Goal: Information Seeking & Learning: Compare options

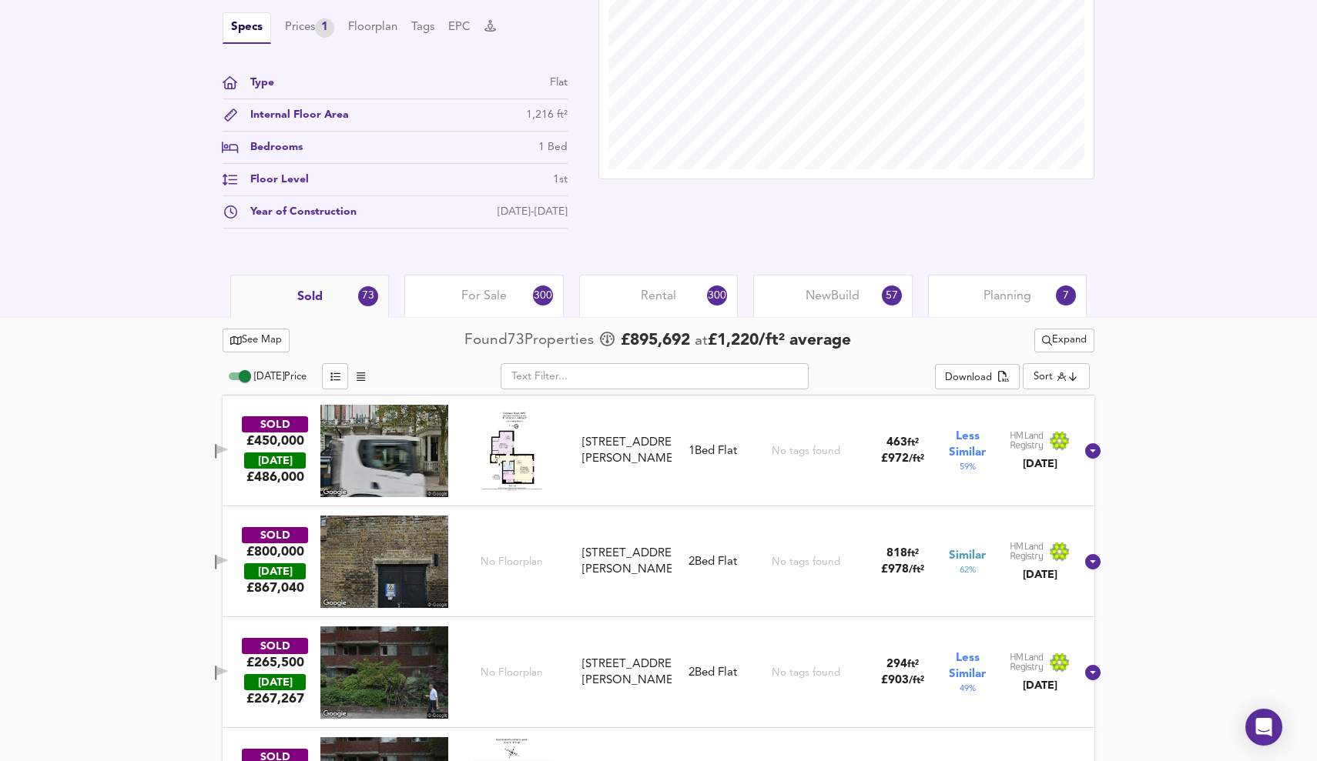
scroll to position [519, 0]
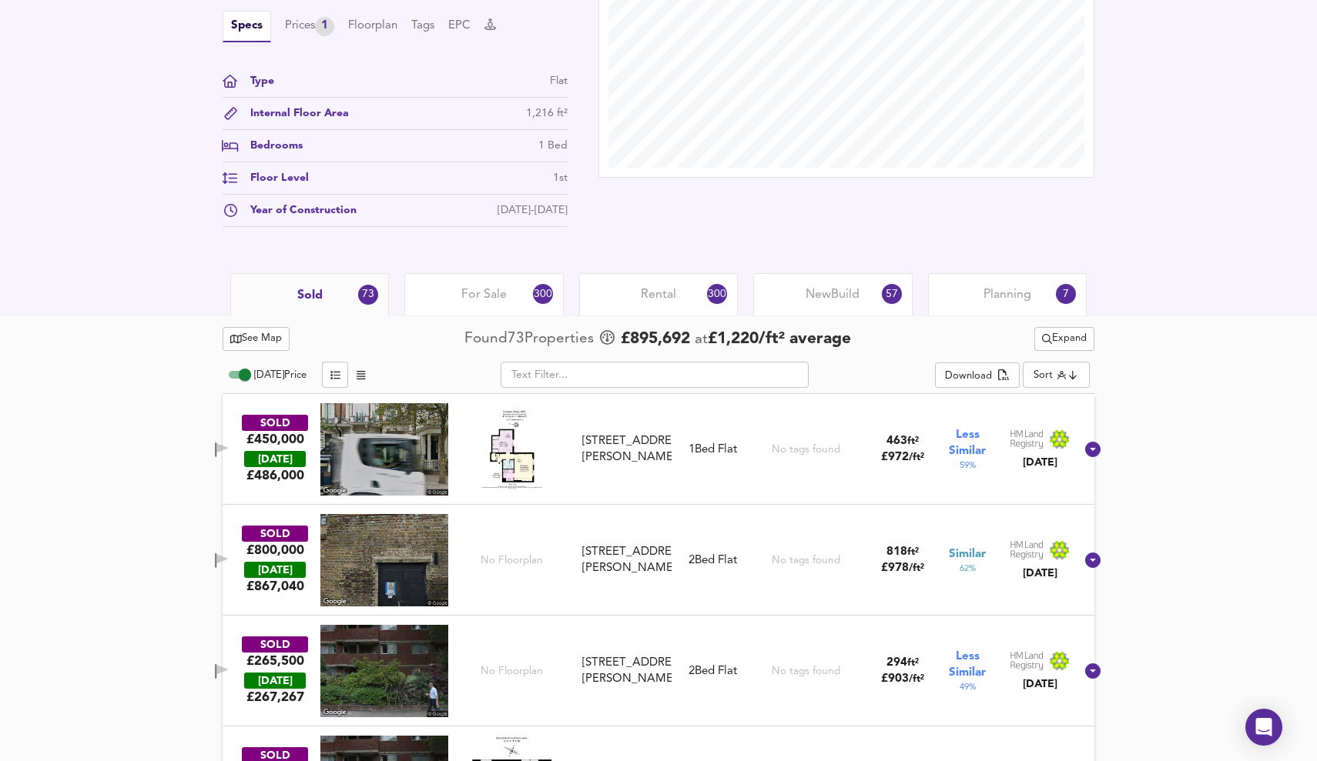
click at [495, 296] on span "For Sale" at bounding box center [483, 294] width 45 height 17
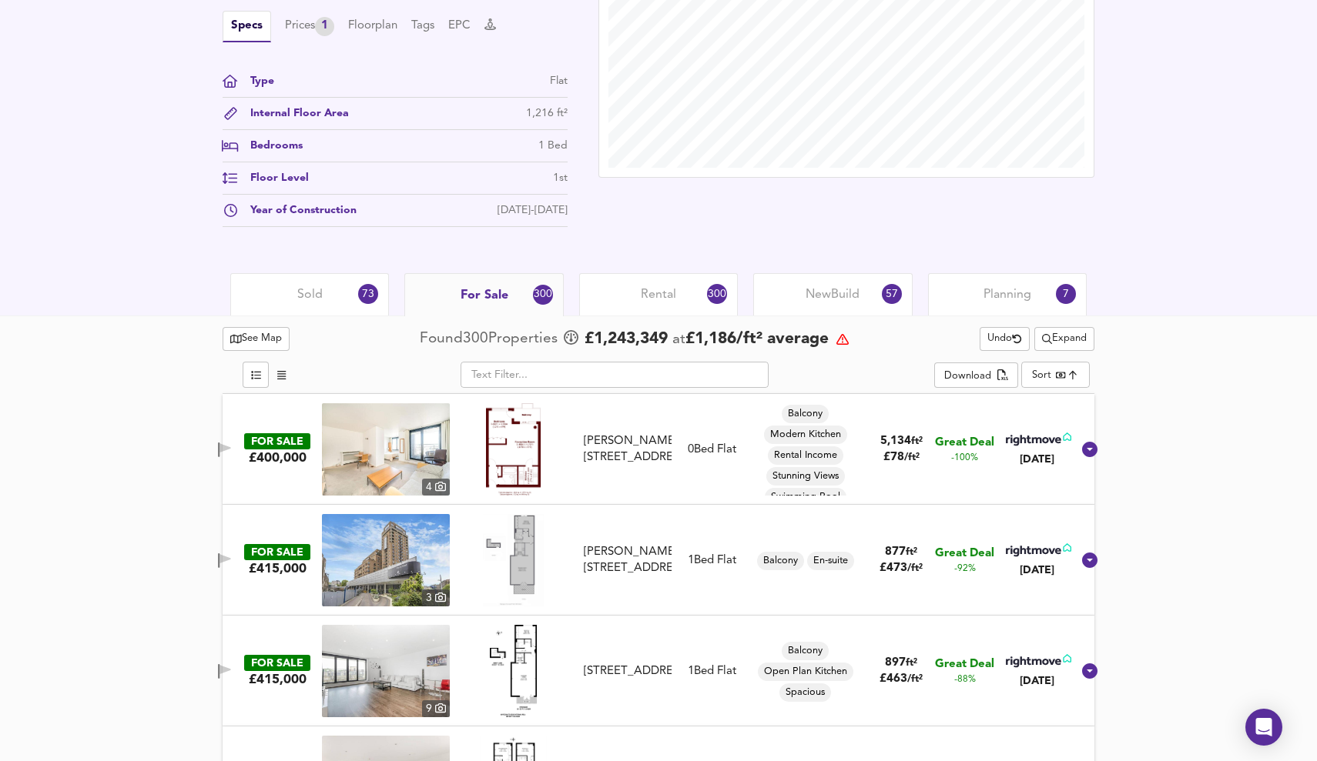
click at [495, 296] on span "For Sale" at bounding box center [484, 295] width 48 height 17
click at [1004, 338] on span "Undo" at bounding box center [1004, 339] width 35 height 18
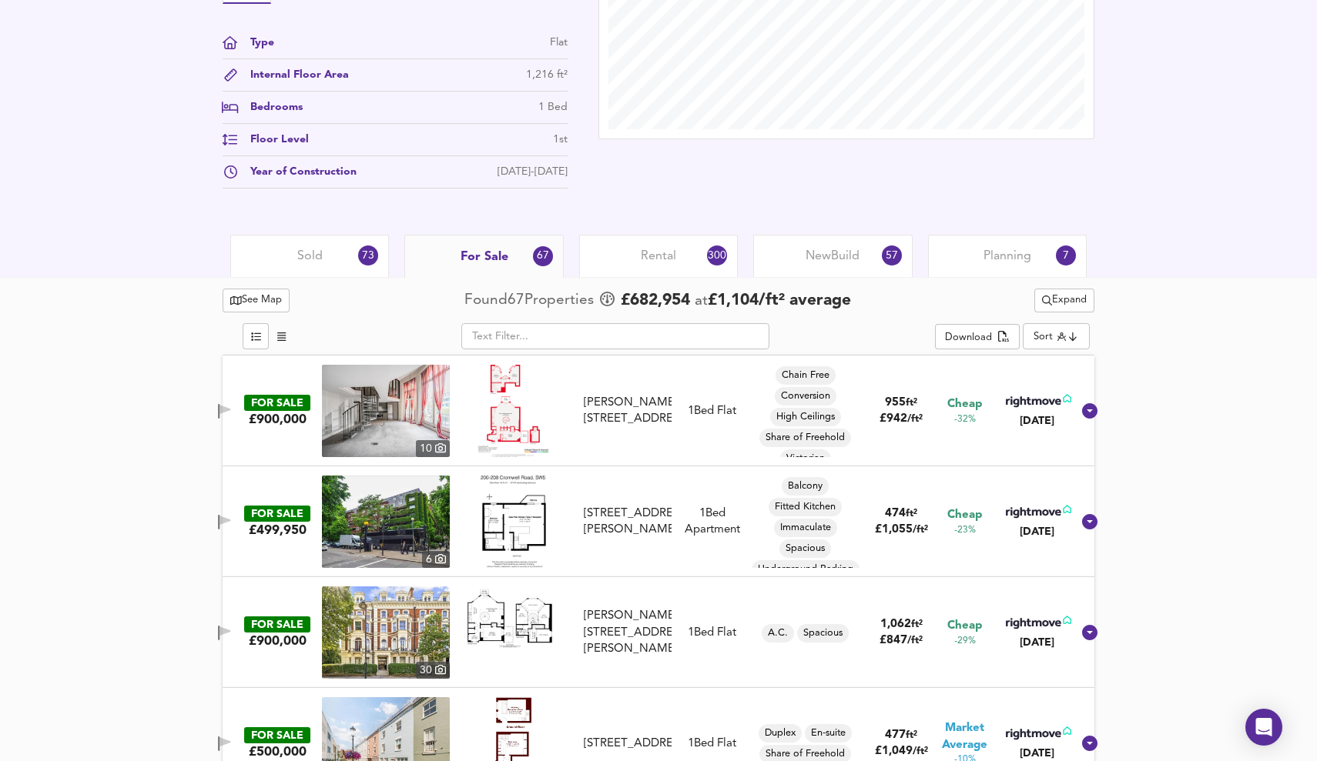
scroll to position [560, 0]
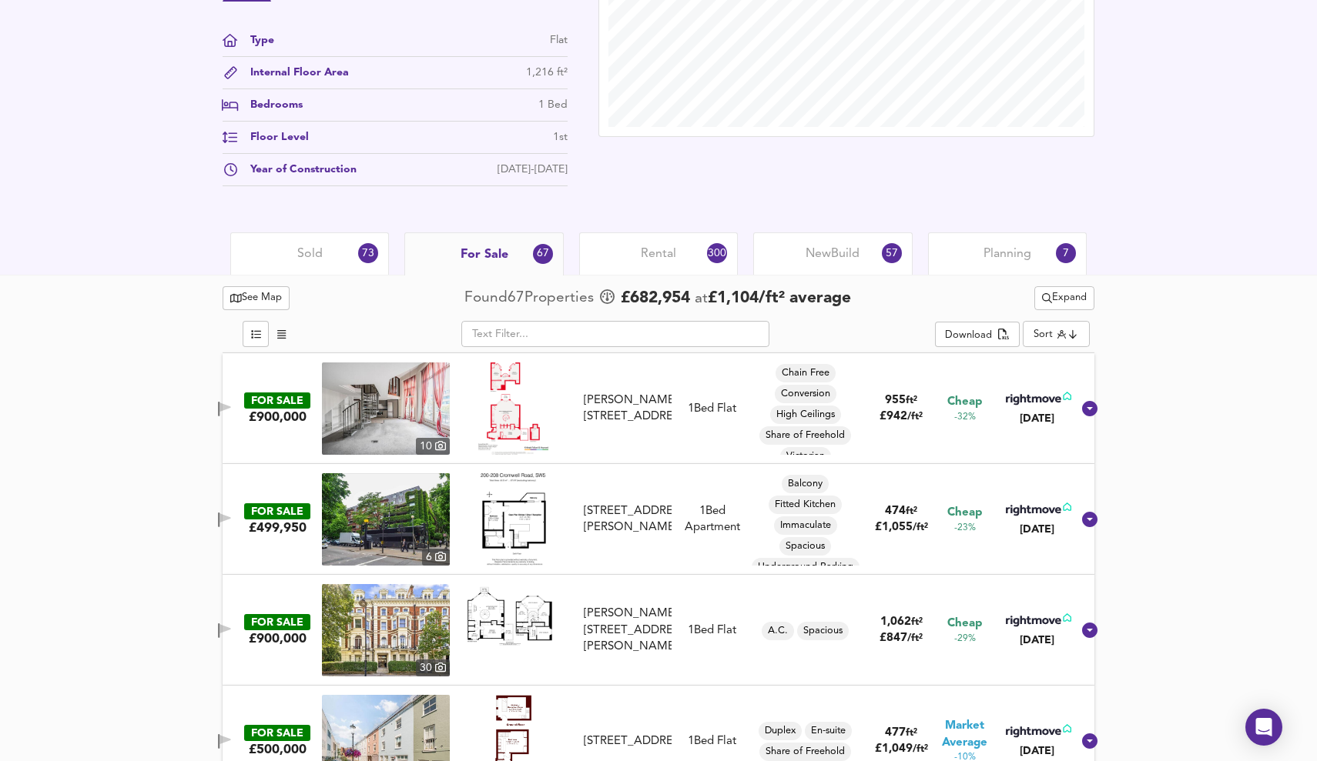
click at [1076, 297] on span "Expand" at bounding box center [1064, 298] width 45 height 18
click at [1093, 326] on li "¼ mile ½ mile" at bounding box center [1062, 328] width 141 height 25
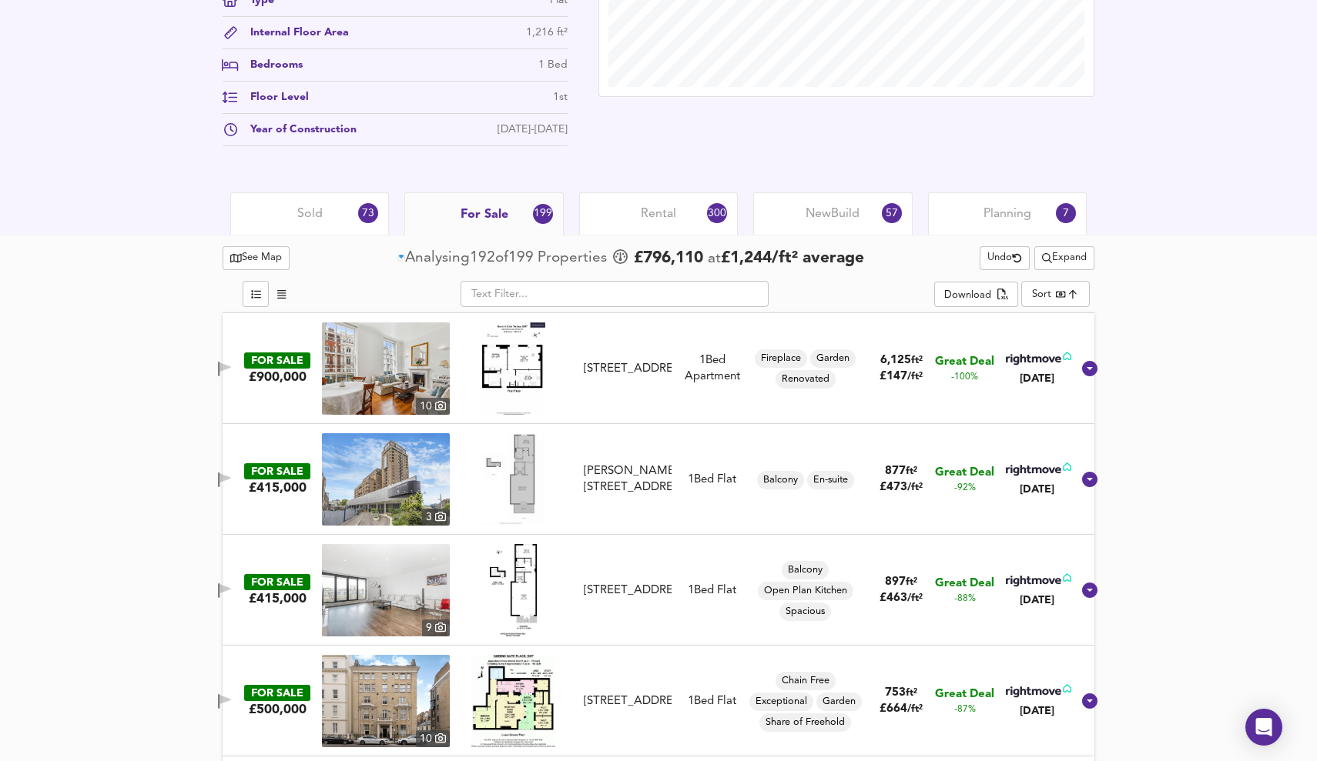
scroll to position [679, 0]
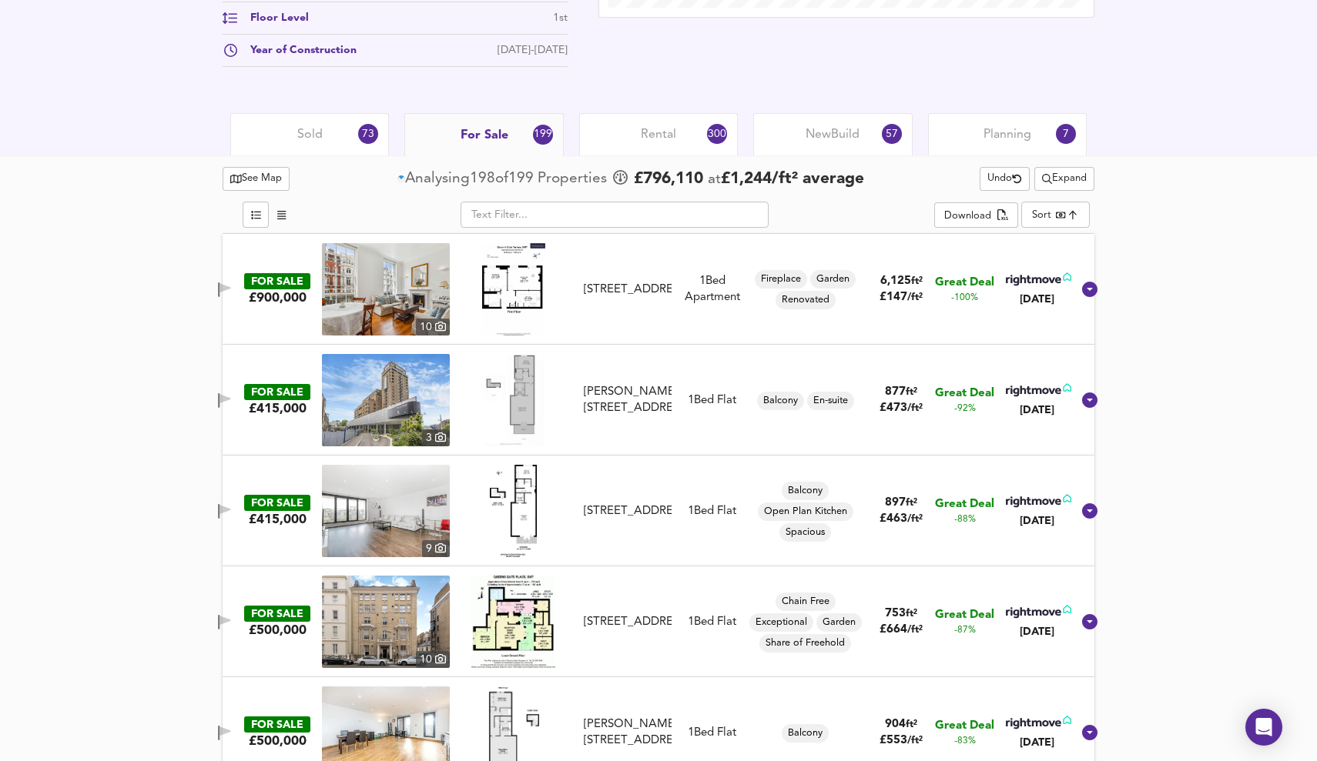
click at [517, 623] on img at bounding box center [512, 622] width 83 height 92
click at [373, 624] on img at bounding box center [386, 622] width 128 height 92
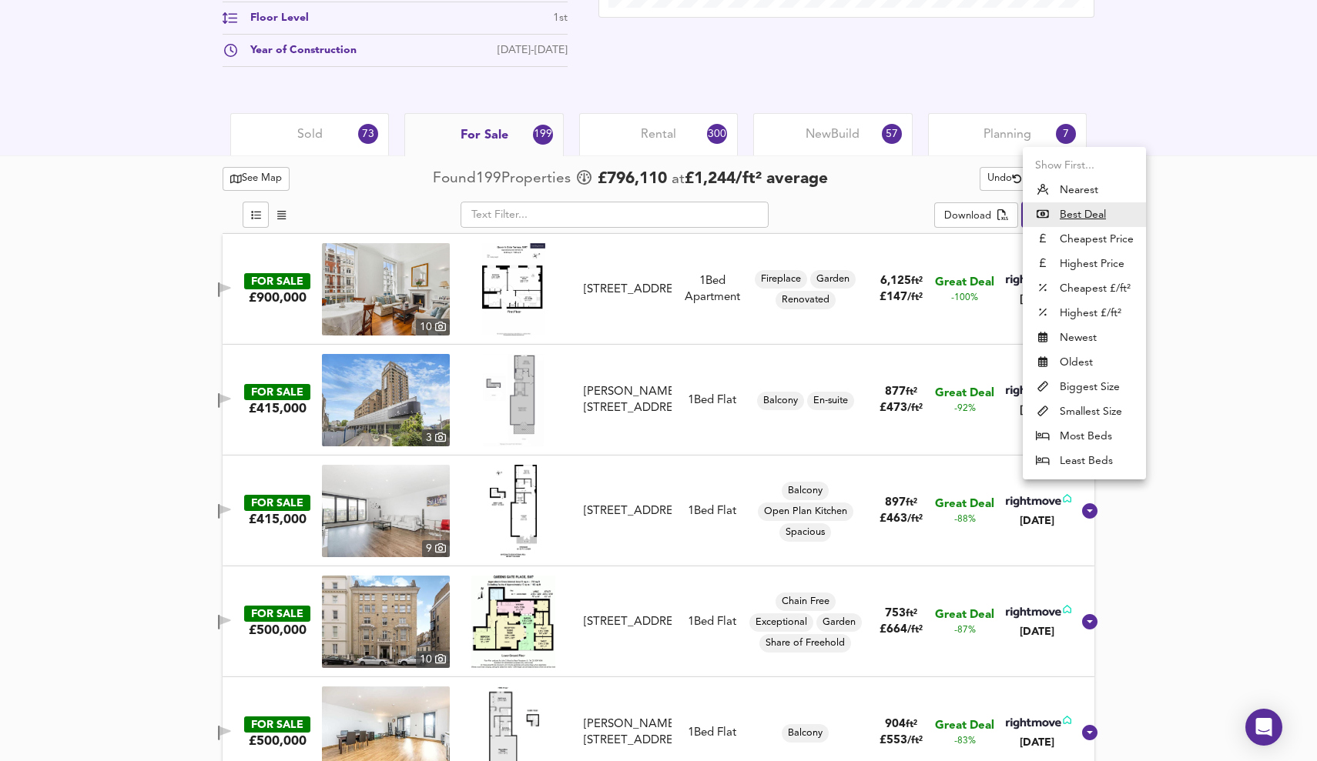
click at [1089, 214] on u "Best Deal" at bounding box center [1082, 214] width 46 height 15
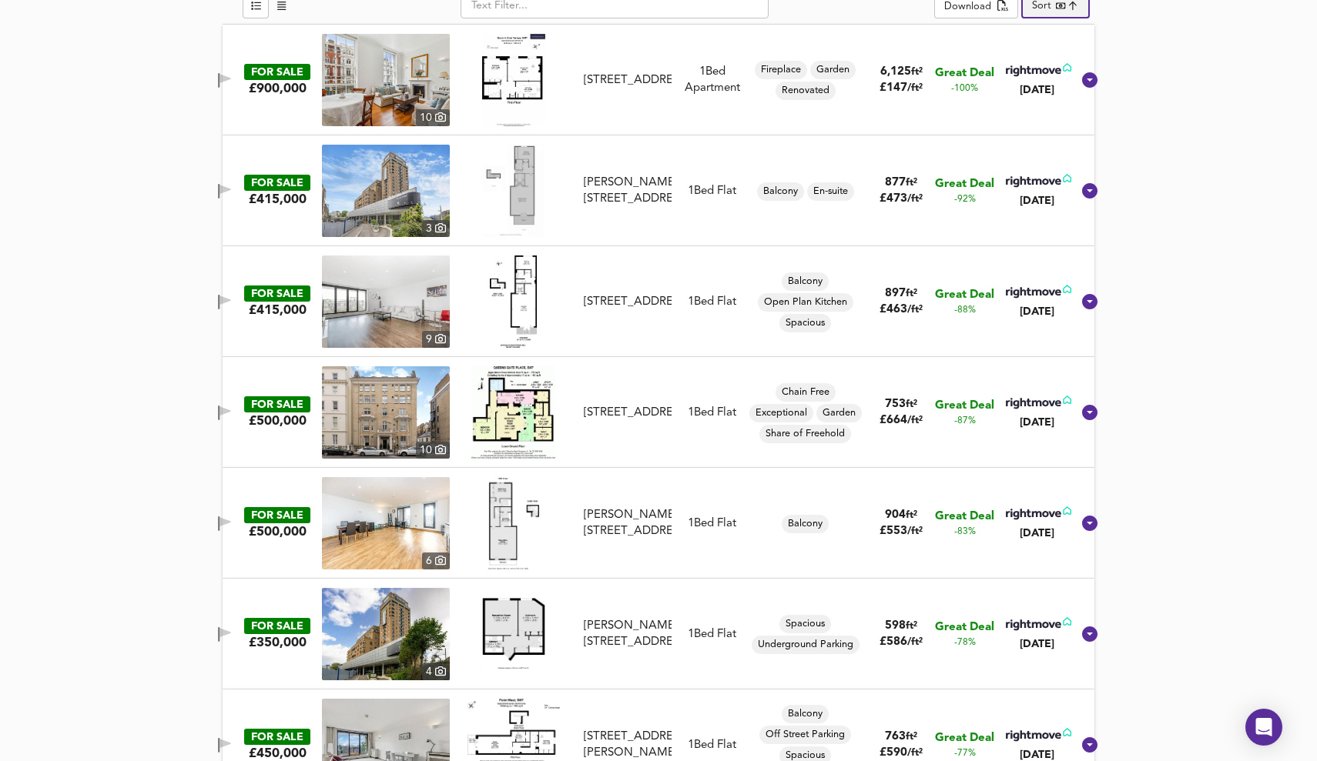
scroll to position [888, 0]
click at [514, 527] on img at bounding box center [513, 523] width 52 height 92
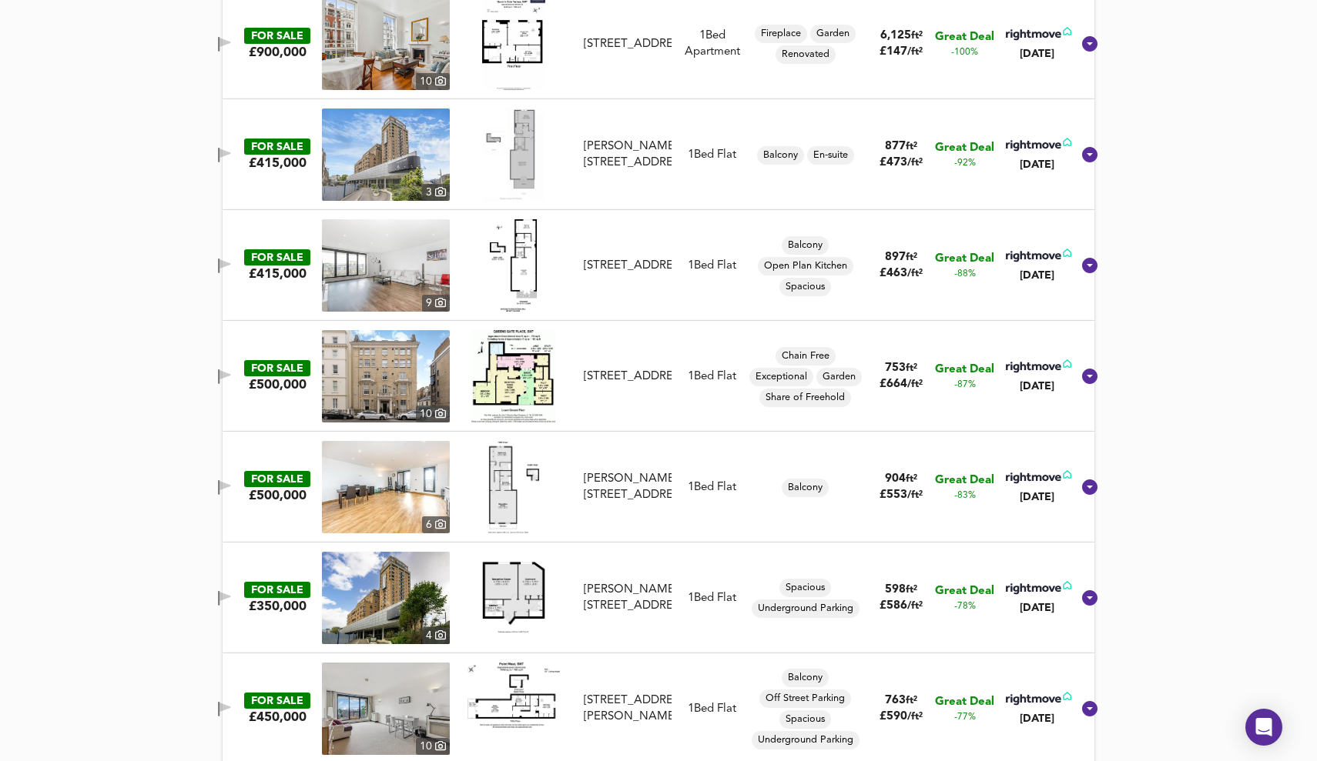
scroll to position [930, 0]
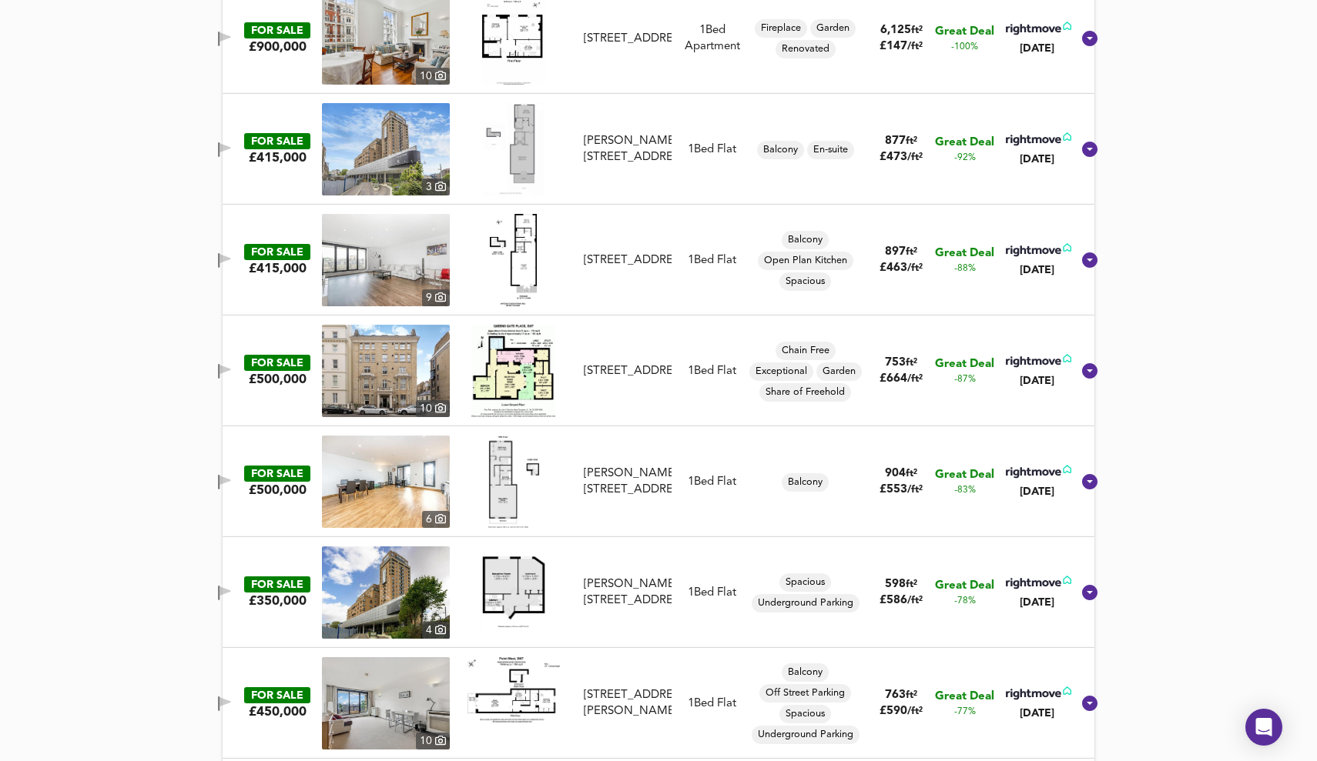
click at [408, 594] on img at bounding box center [386, 593] width 128 height 92
click at [418, 458] on img at bounding box center [386, 482] width 128 height 92
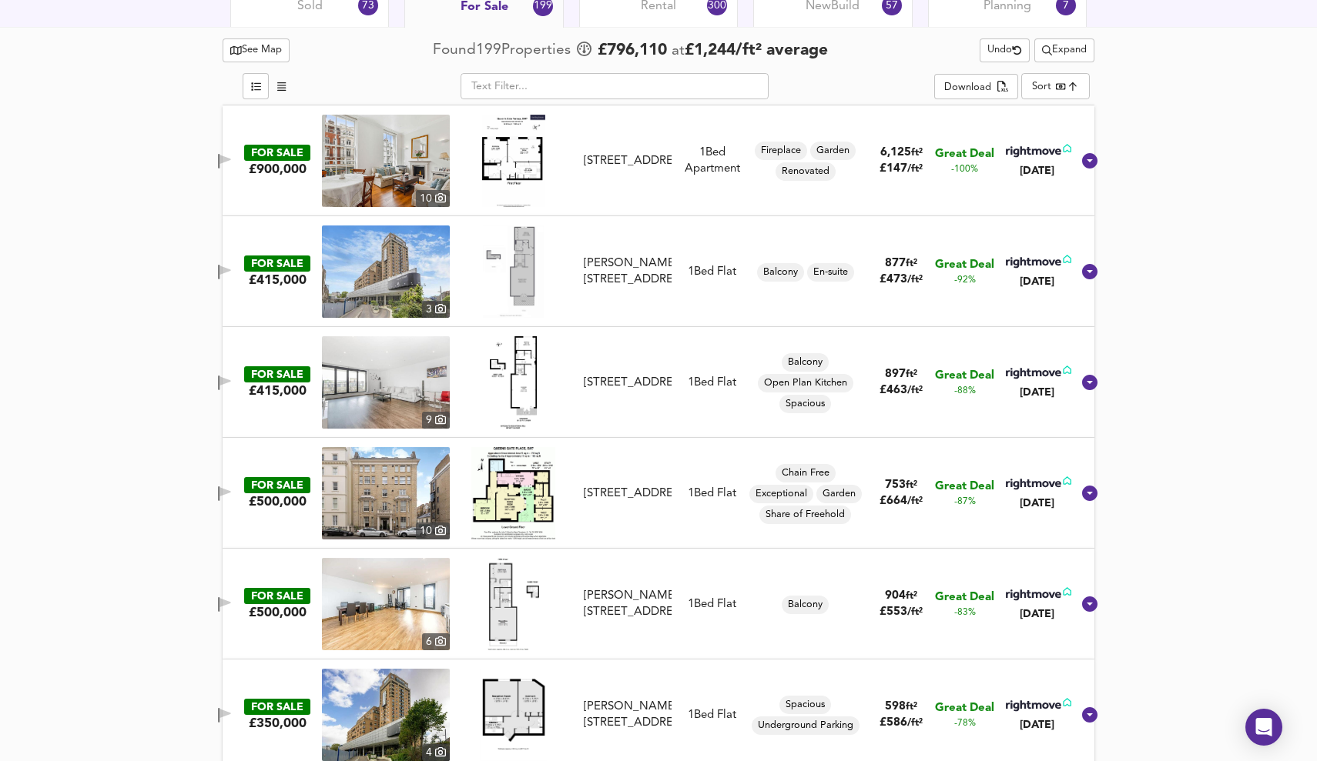
scroll to position [805, 0]
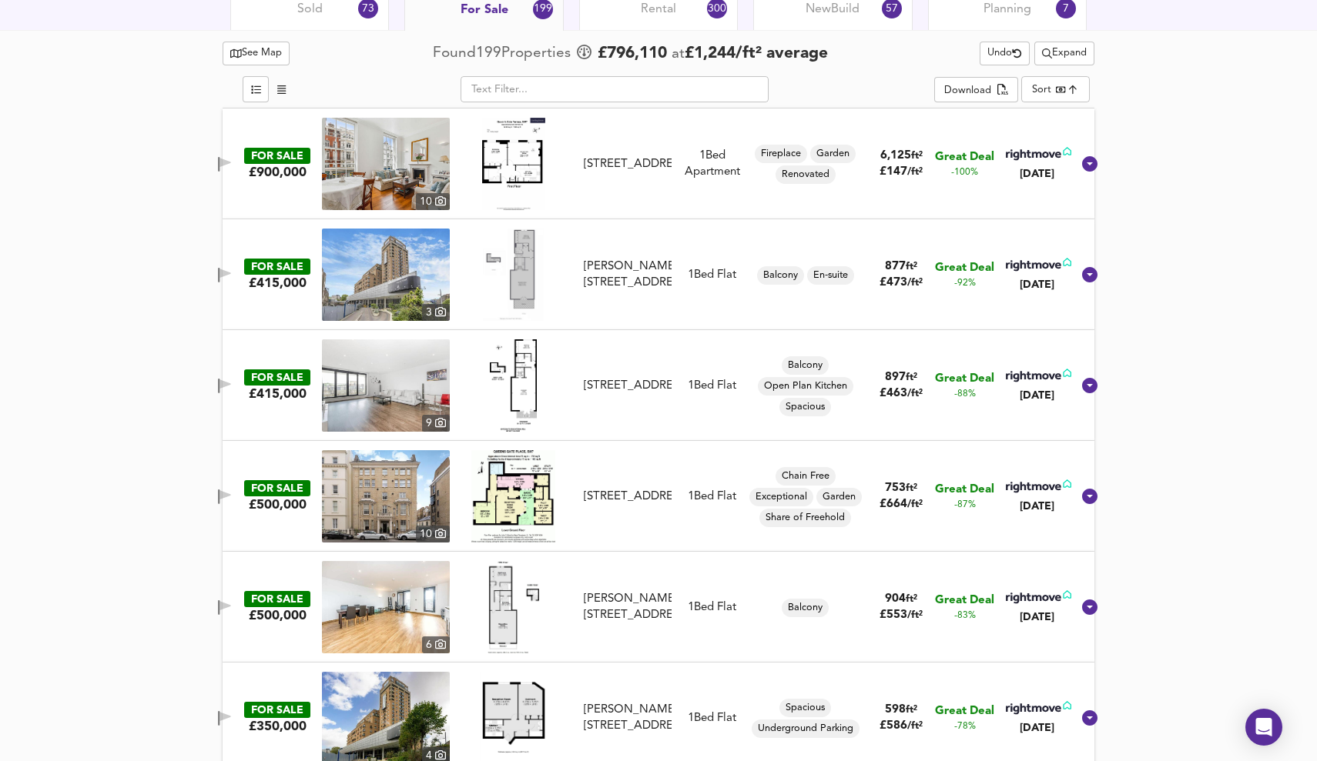
click at [531, 385] on img at bounding box center [513, 386] width 47 height 92
click at [385, 380] on img at bounding box center [386, 386] width 128 height 92
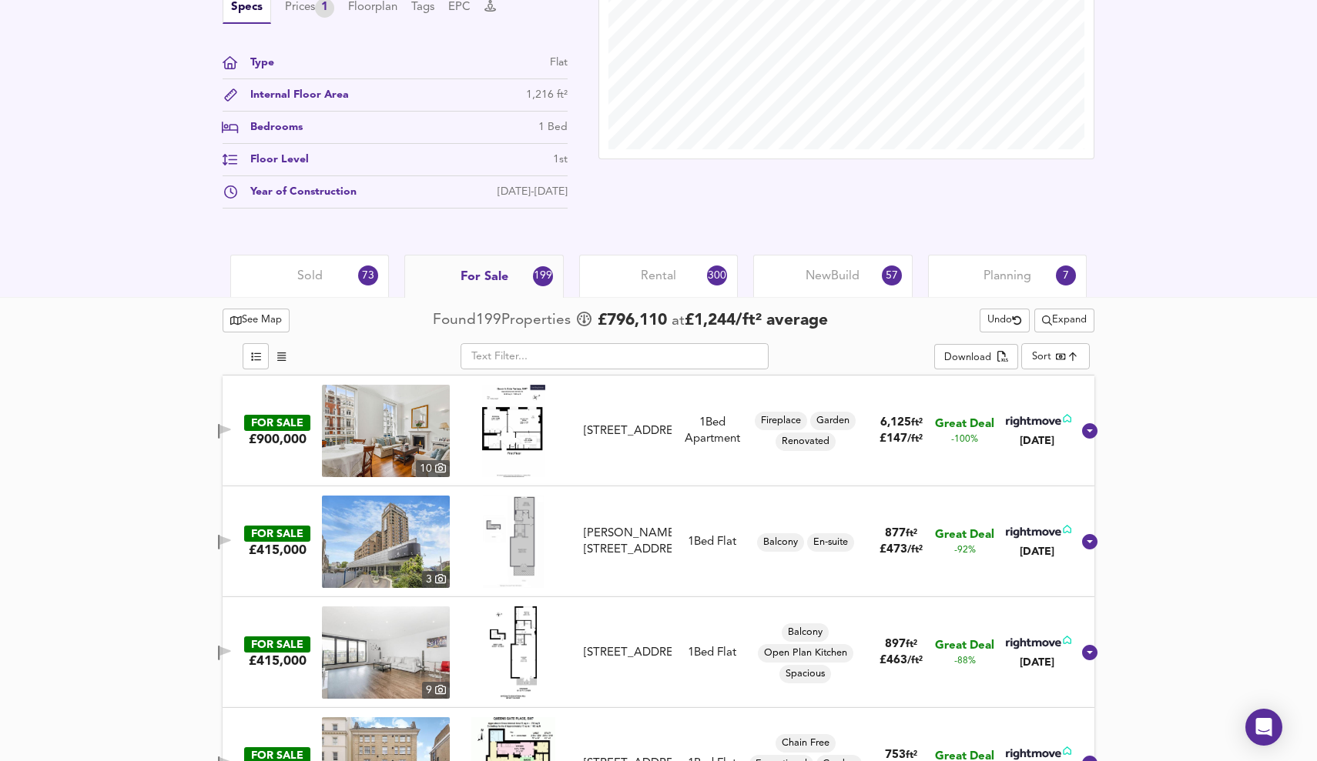
scroll to position [581, 0]
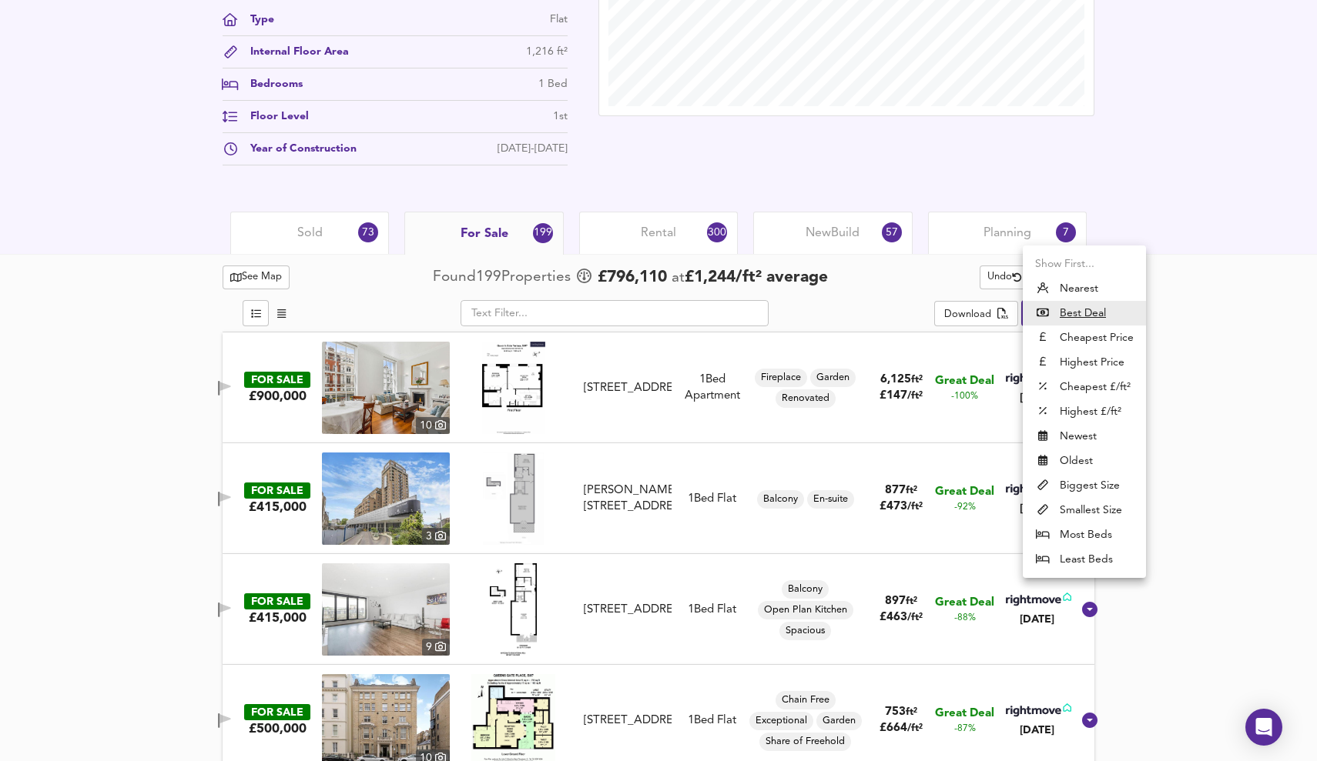
click at [1066, 382] on li "Cheapest £/ft²" at bounding box center [1083, 387] width 123 height 25
type input "lowppsf"
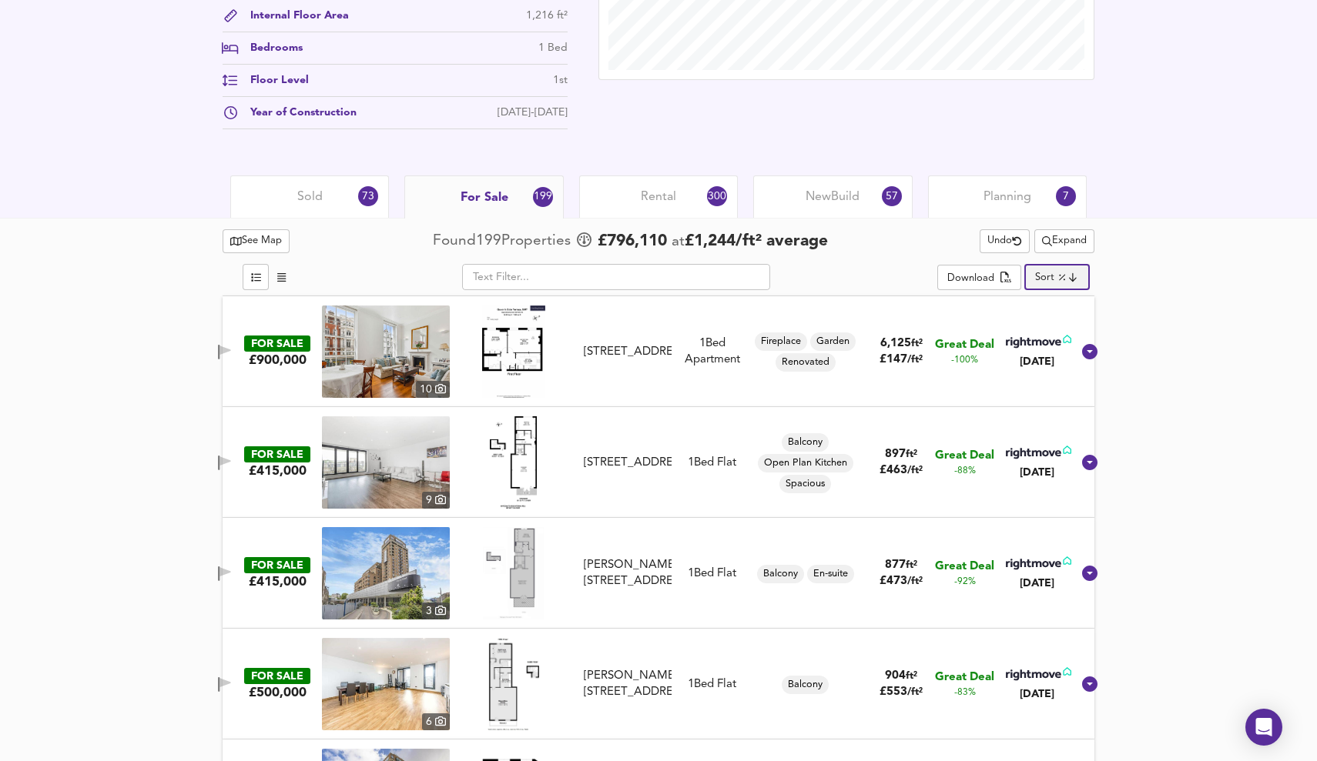
scroll to position [617, 0]
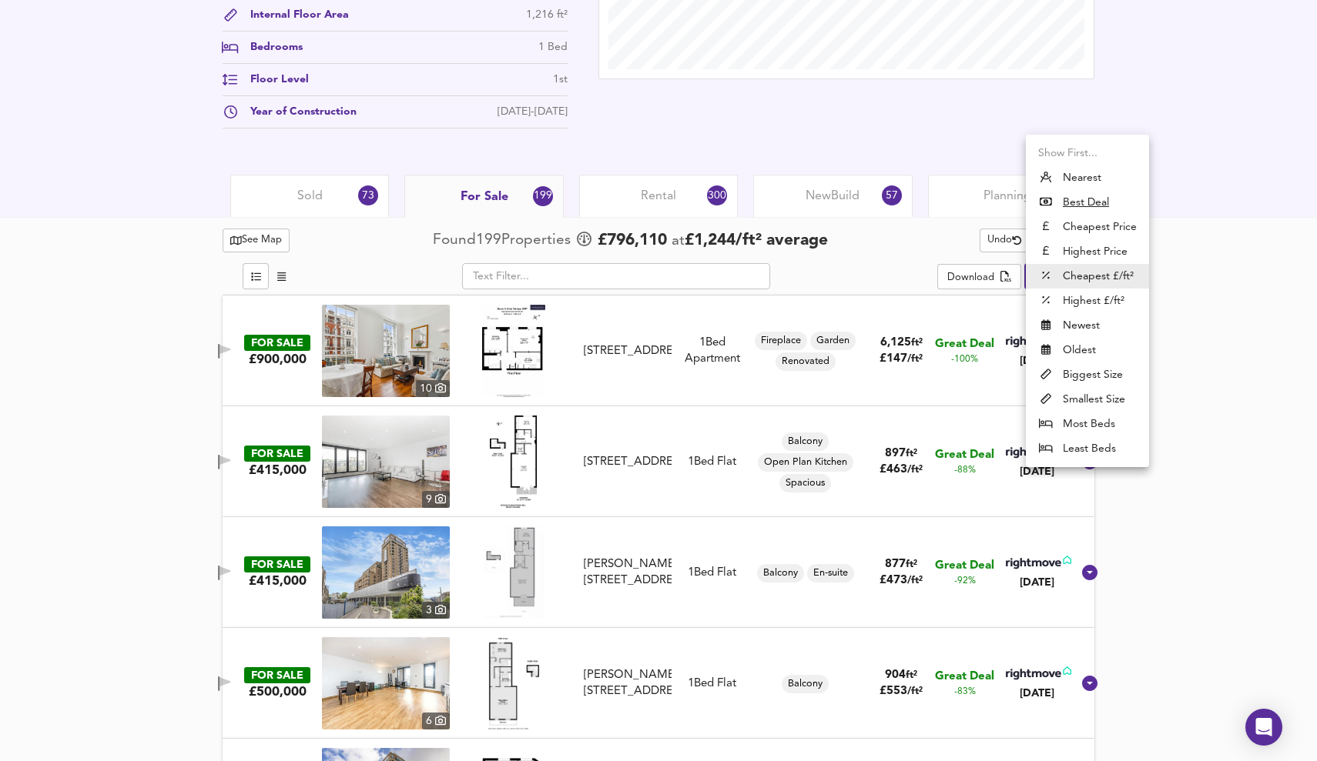
click at [1169, 271] on div at bounding box center [658, 380] width 1317 height 761
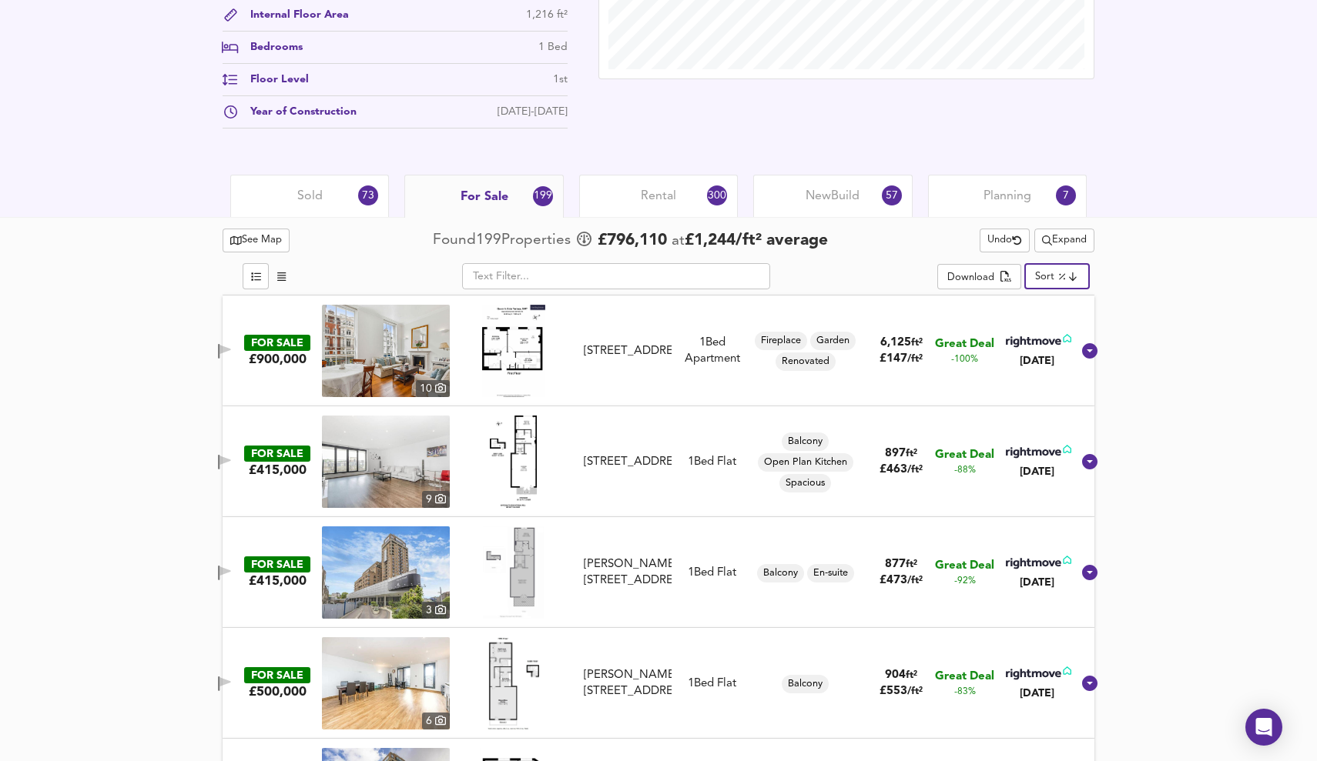
click at [1059, 233] on span "Expand" at bounding box center [1064, 241] width 45 height 18
click at [1080, 316] on li "1 bed Any Beds" at bounding box center [1062, 320] width 141 height 25
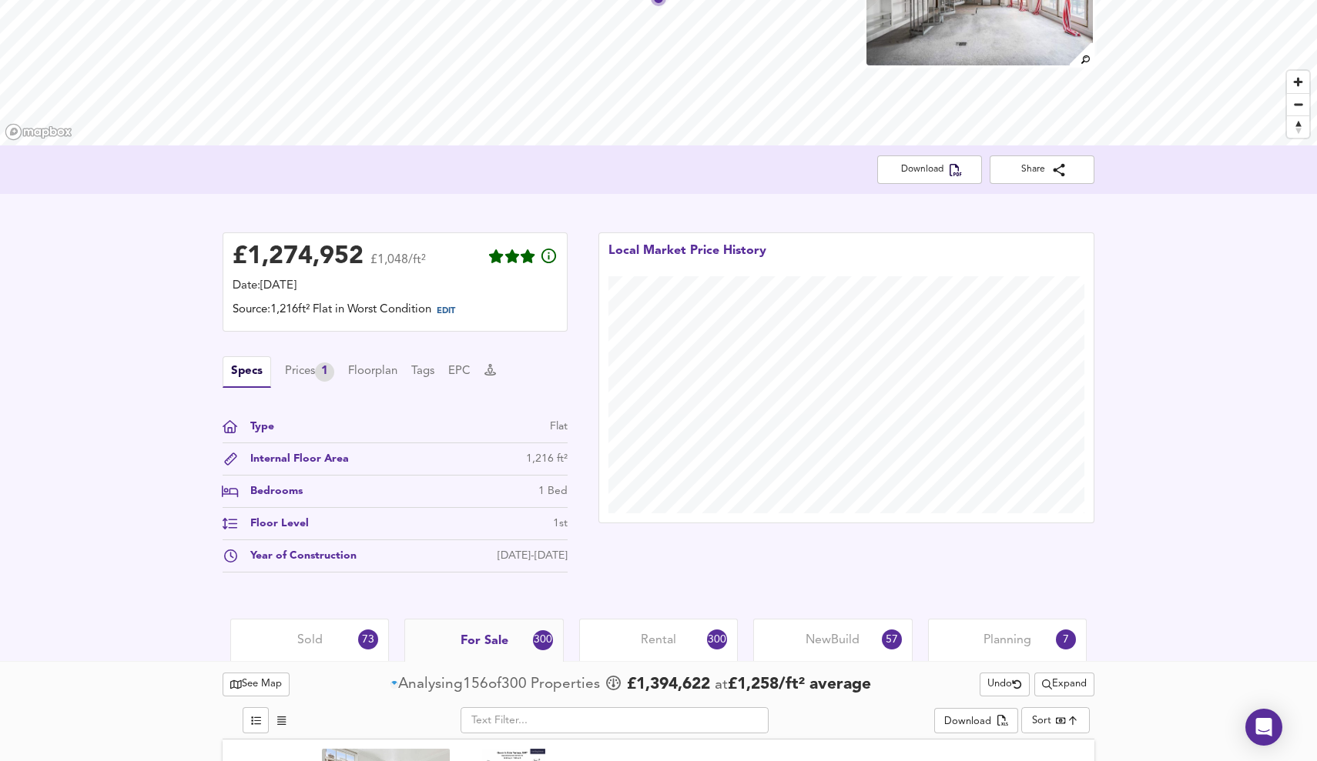
scroll to position [379, 0]
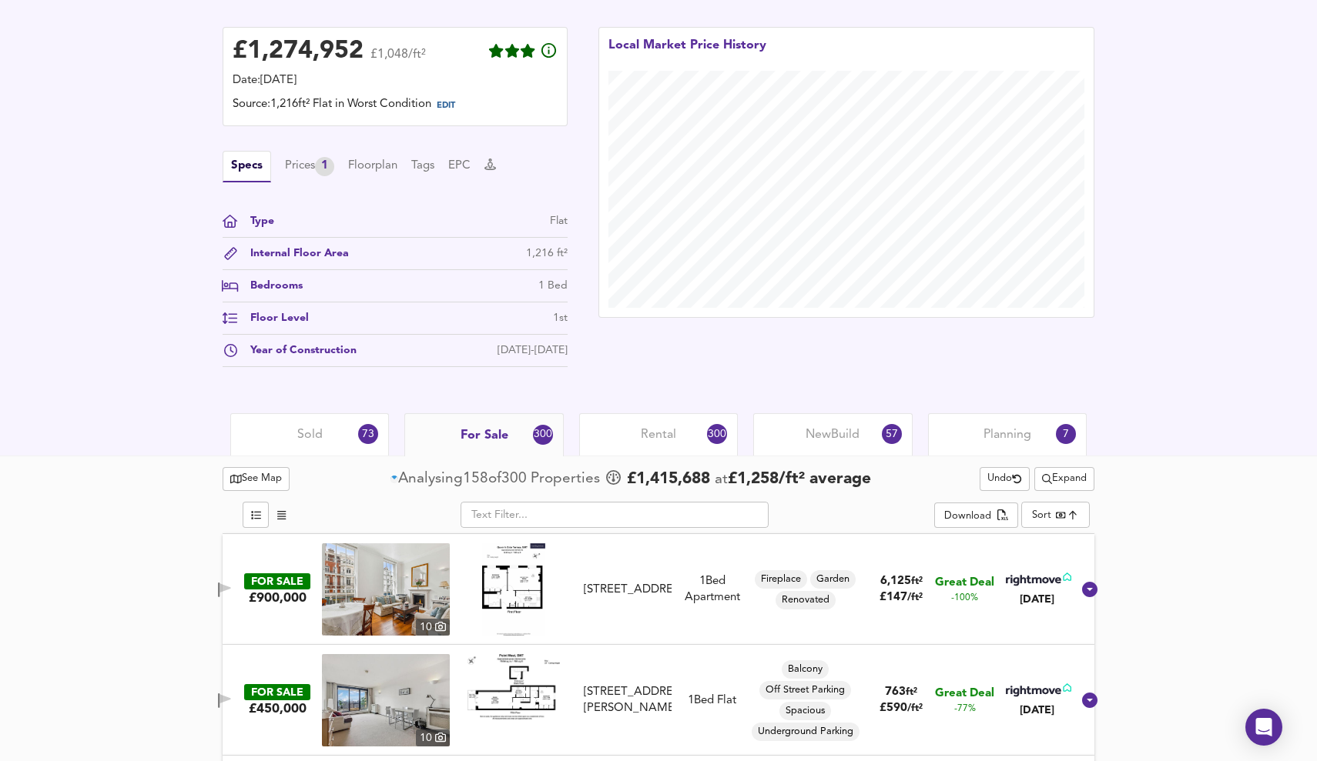
click at [997, 478] on span "Undo" at bounding box center [1004, 479] width 35 height 18
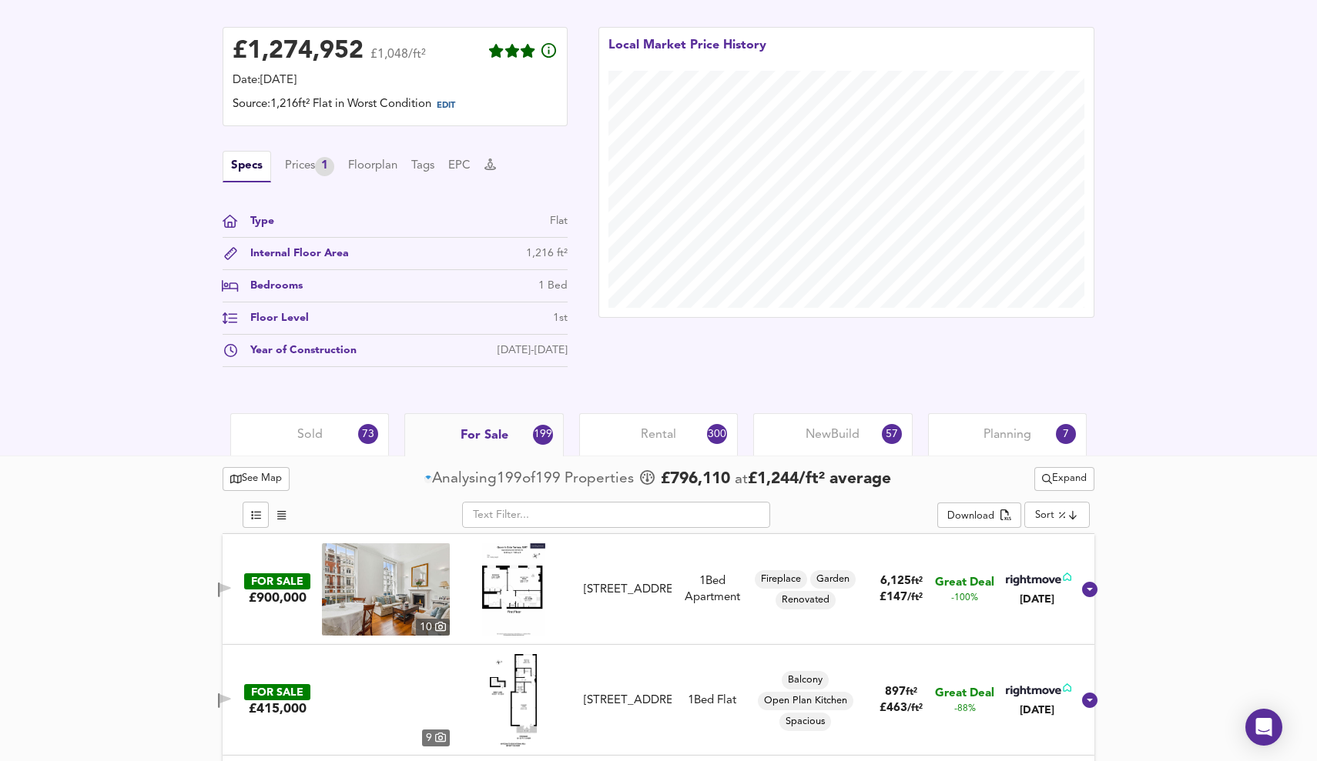
type input "lowppsf"
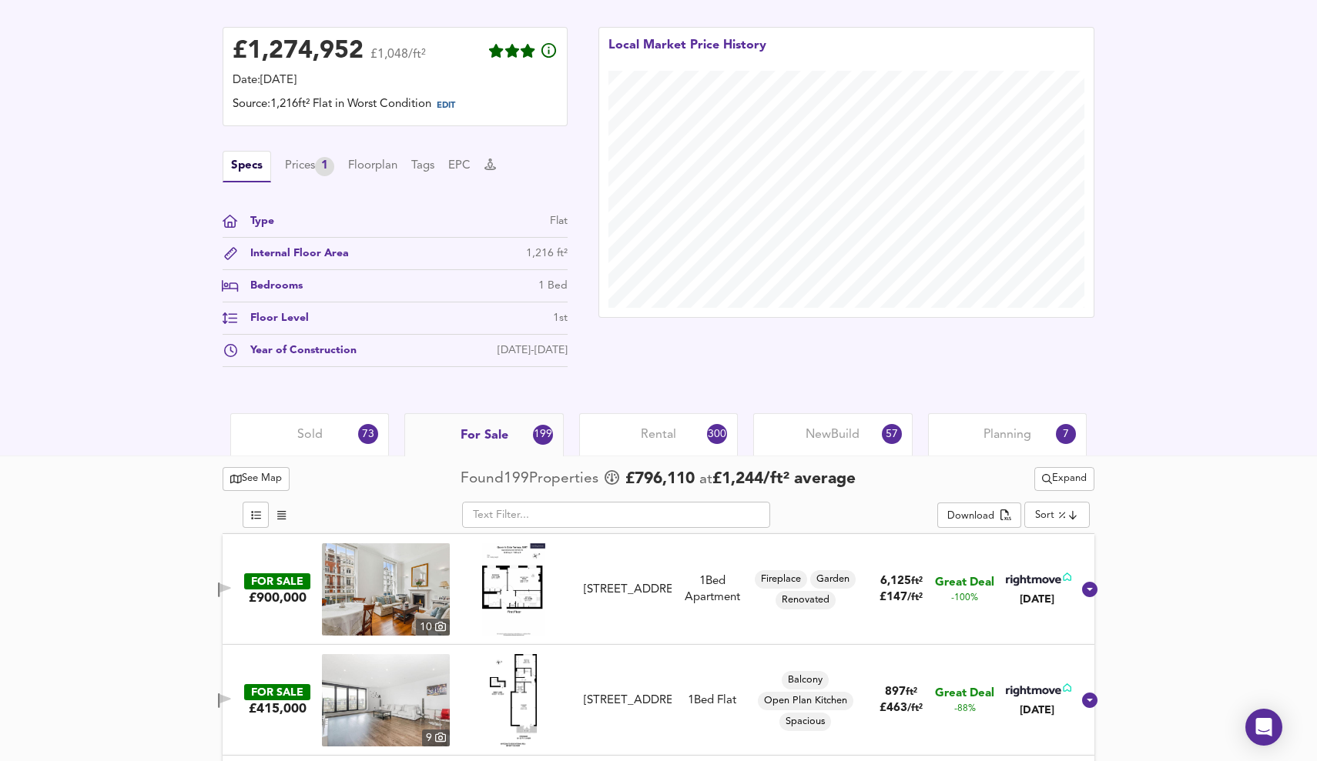
click at [1060, 480] on span "Expand" at bounding box center [1064, 479] width 45 height 18
click at [1071, 557] on icon at bounding box center [1065, 559] width 18 height 11
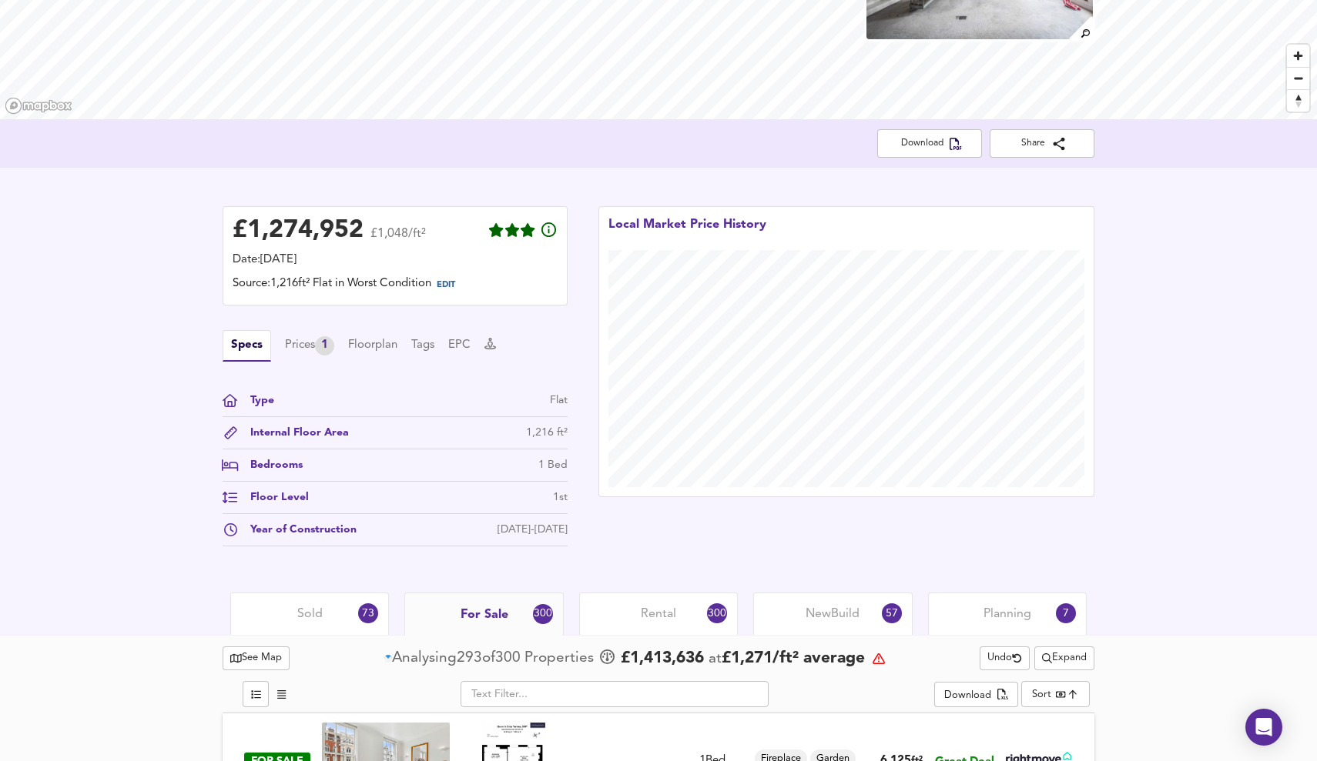
scroll to position [223, 0]
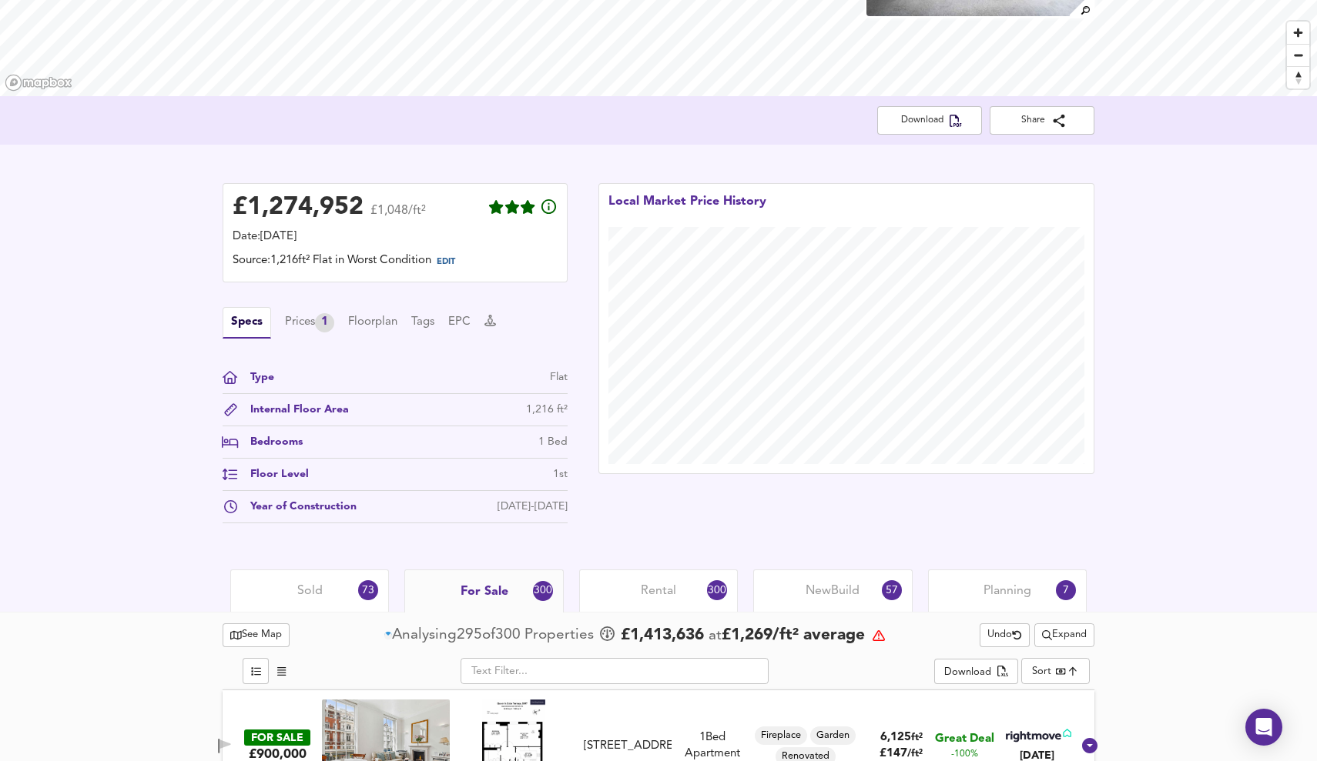
click at [1073, 630] on span "Expand" at bounding box center [1064, 636] width 45 height 18
click at [1076, 631] on span "Expand" at bounding box center [1064, 636] width 45 height 18
click at [1168, 607] on div "Sold 73 For Sale 300 Rental 300 New Build 57 Planning 7" at bounding box center [658, 591] width 1317 height 42
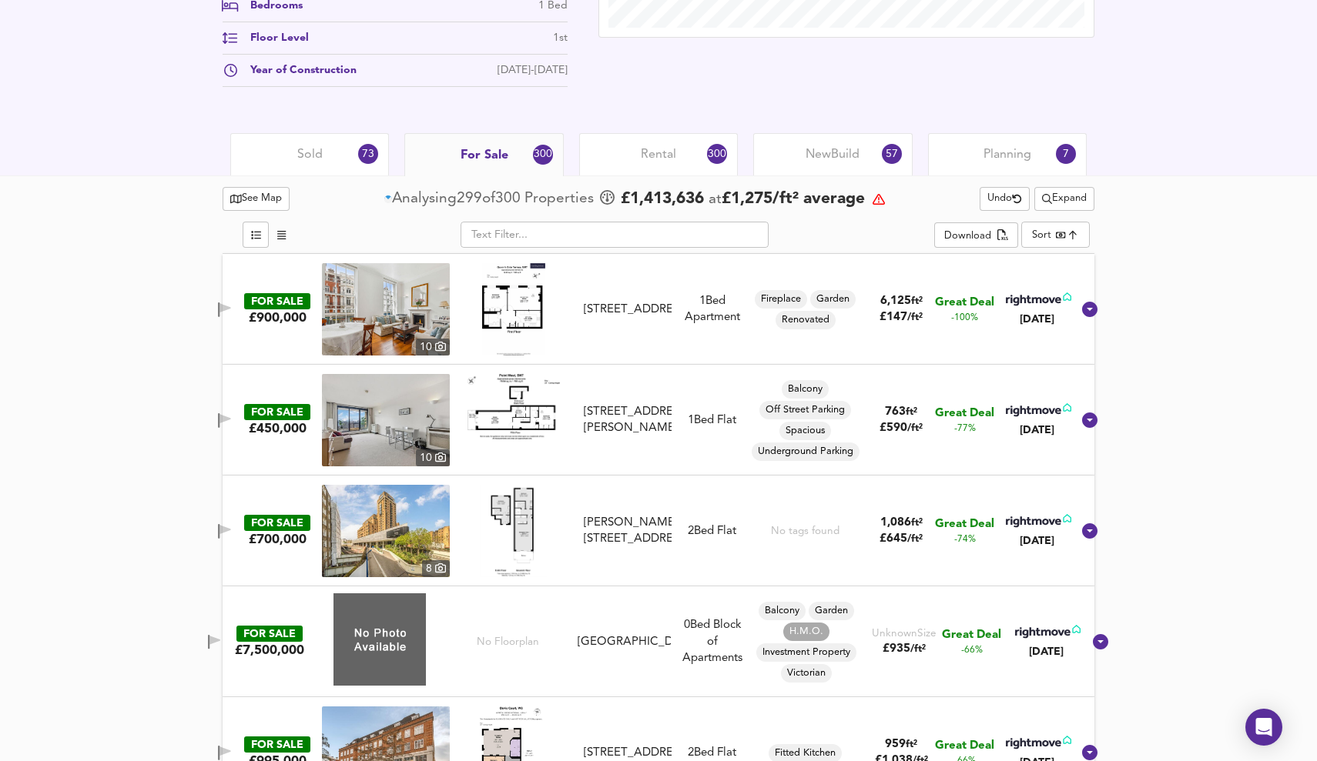
scroll to position [660, 0]
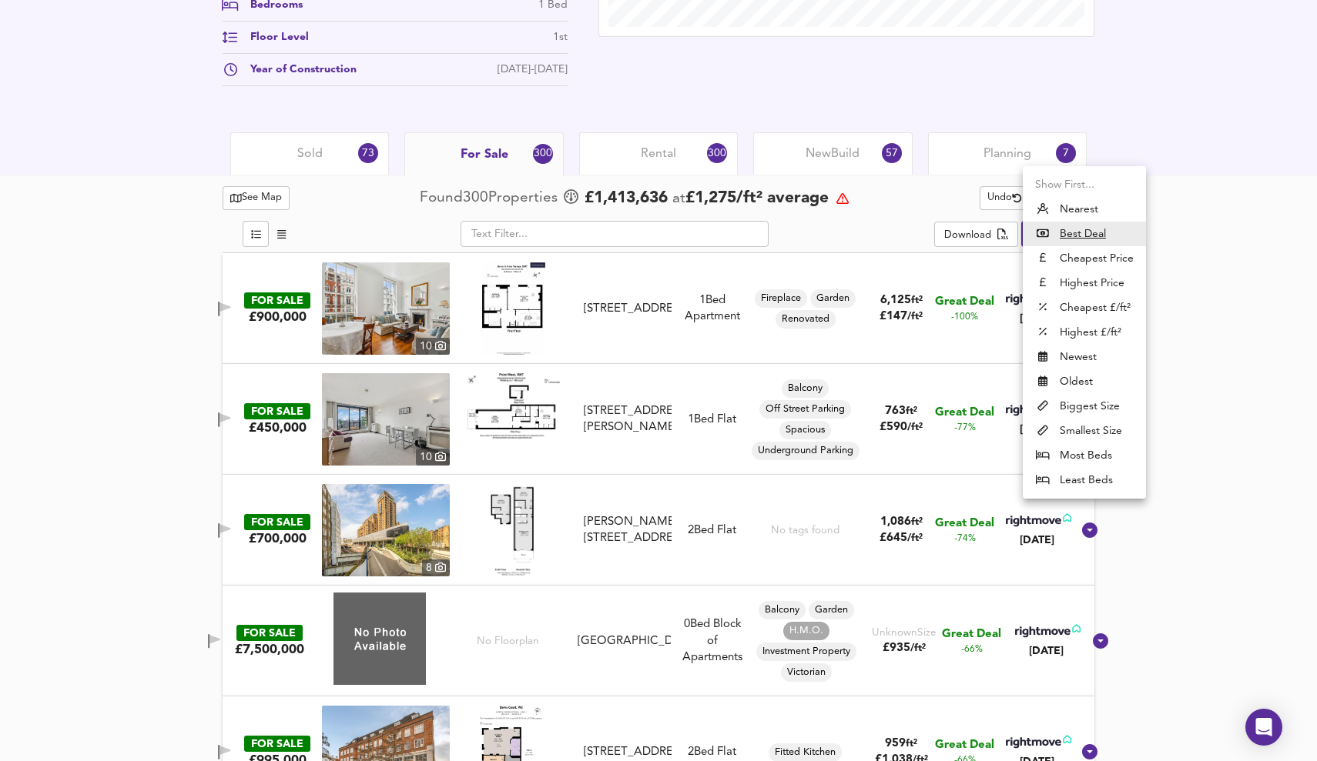
click at [1078, 233] on u "Best Deal" at bounding box center [1082, 233] width 46 height 15
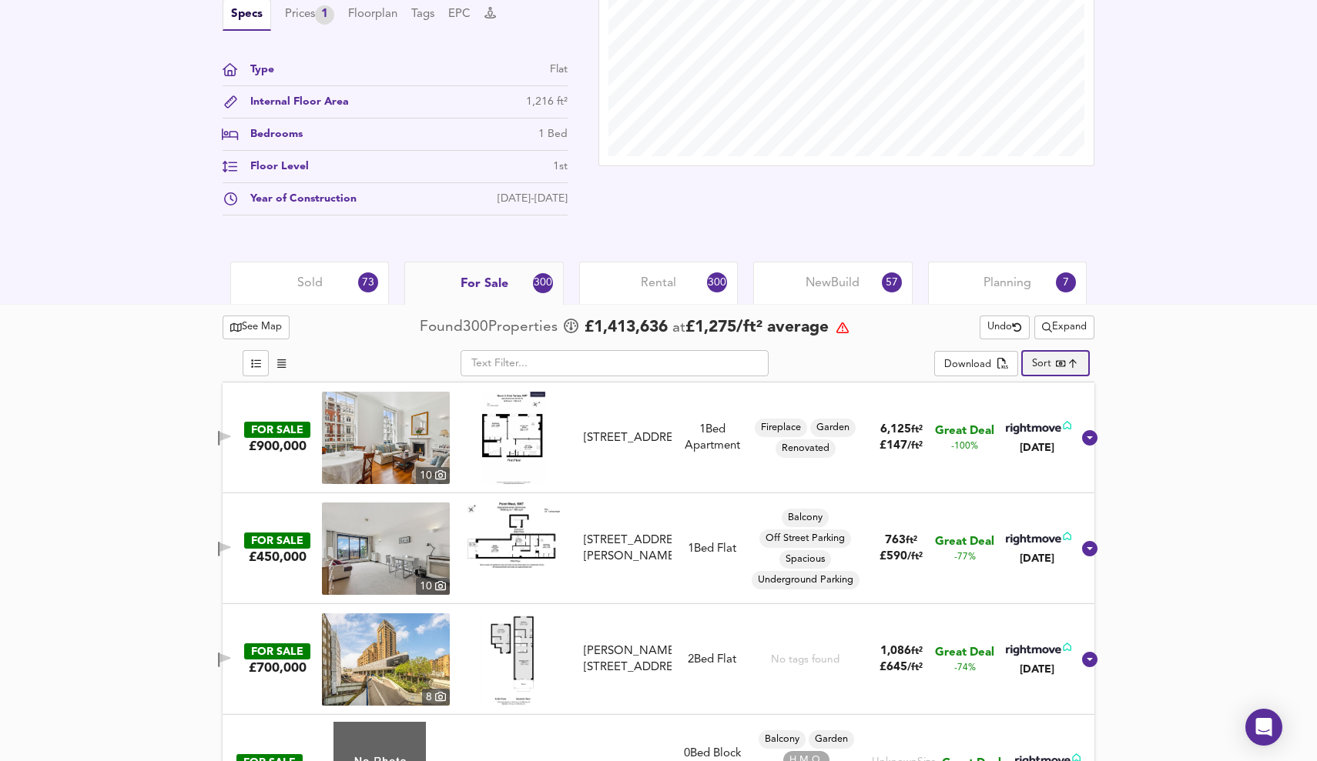
scroll to position [536, 0]
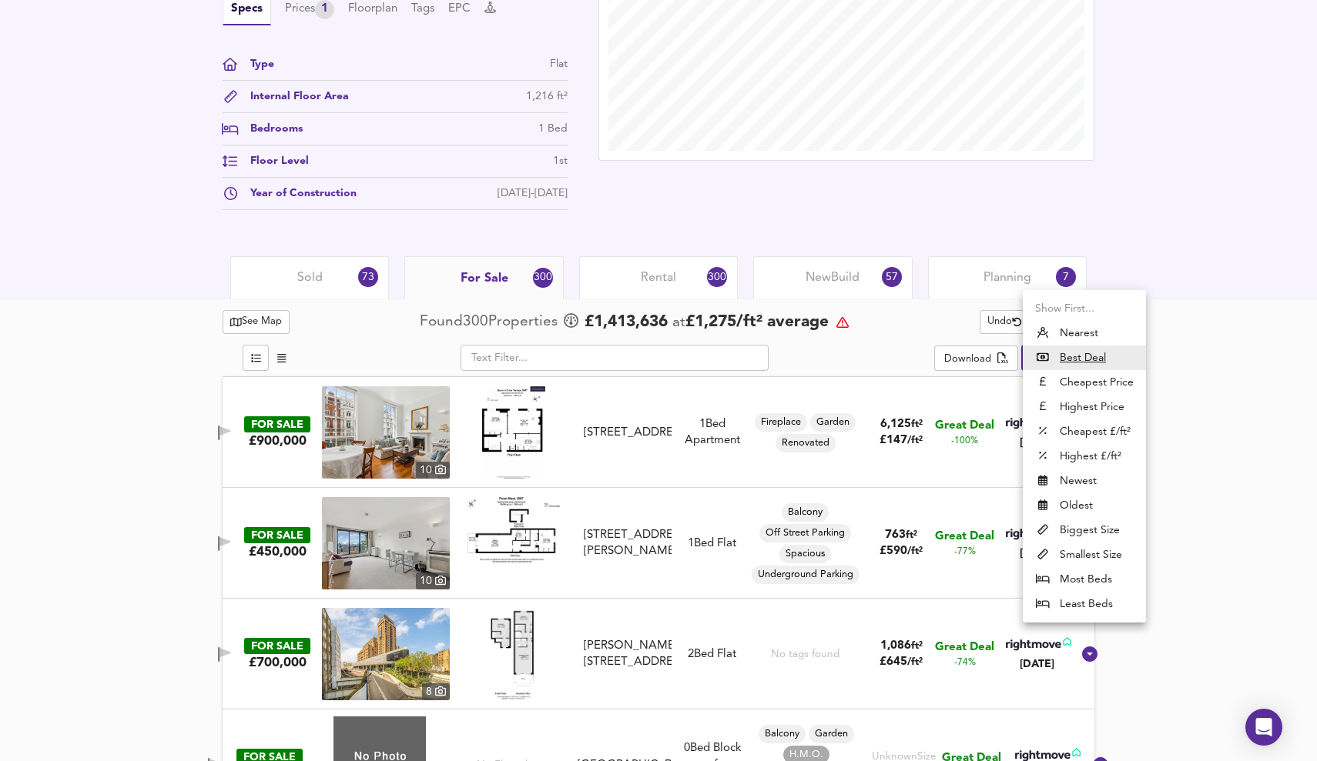
click at [1084, 427] on li "Cheapest £/ft²" at bounding box center [1083, 432] width 123 height 25
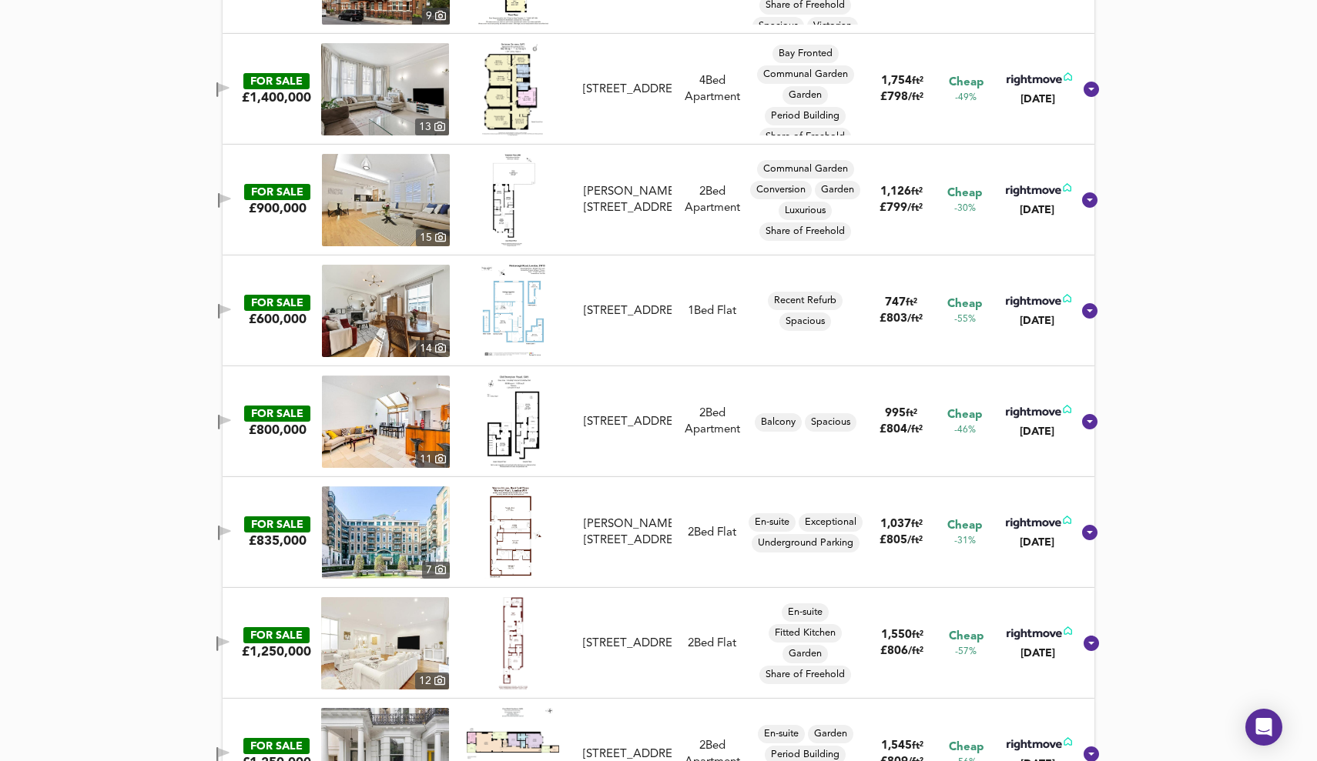
scroll to position [2100, 0]
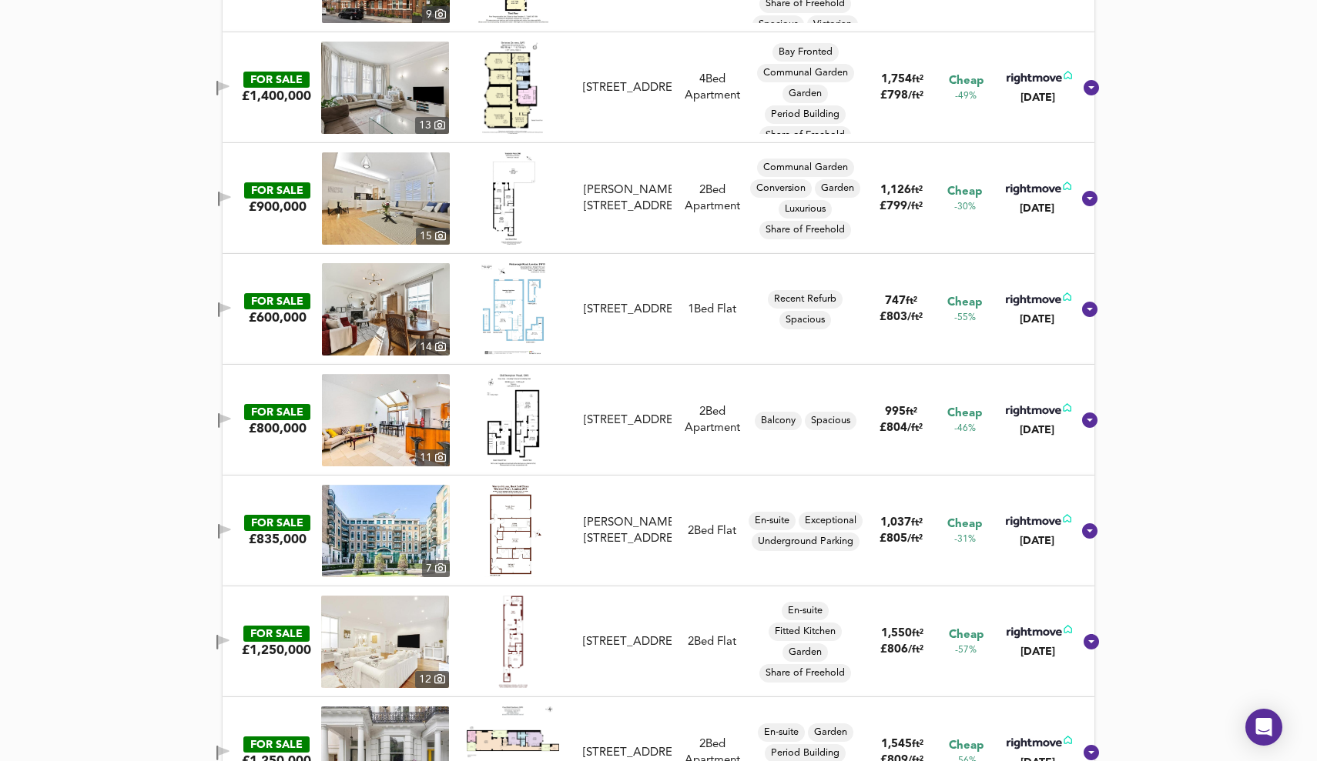
click at [363, 536] on img at bounding box center [386, 531] width 128 height 92
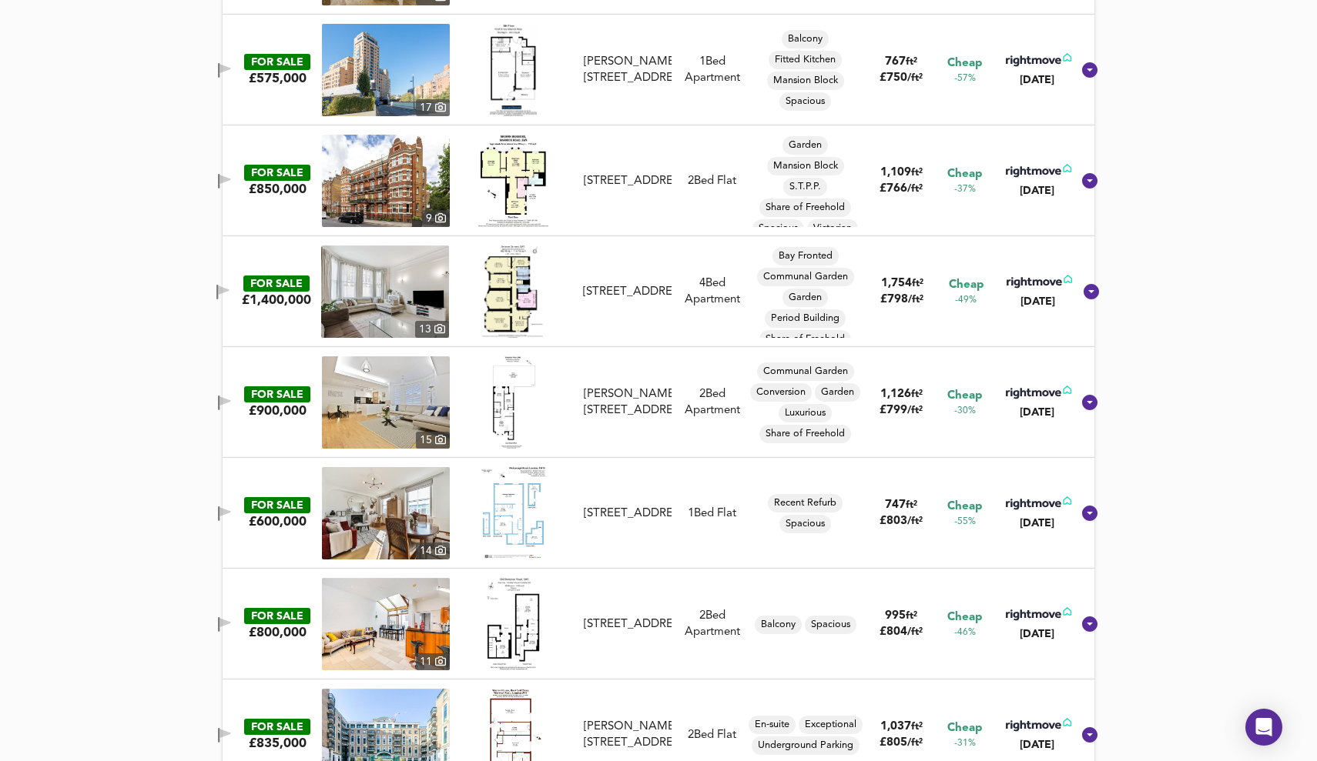
scroll to position [1902, 0]
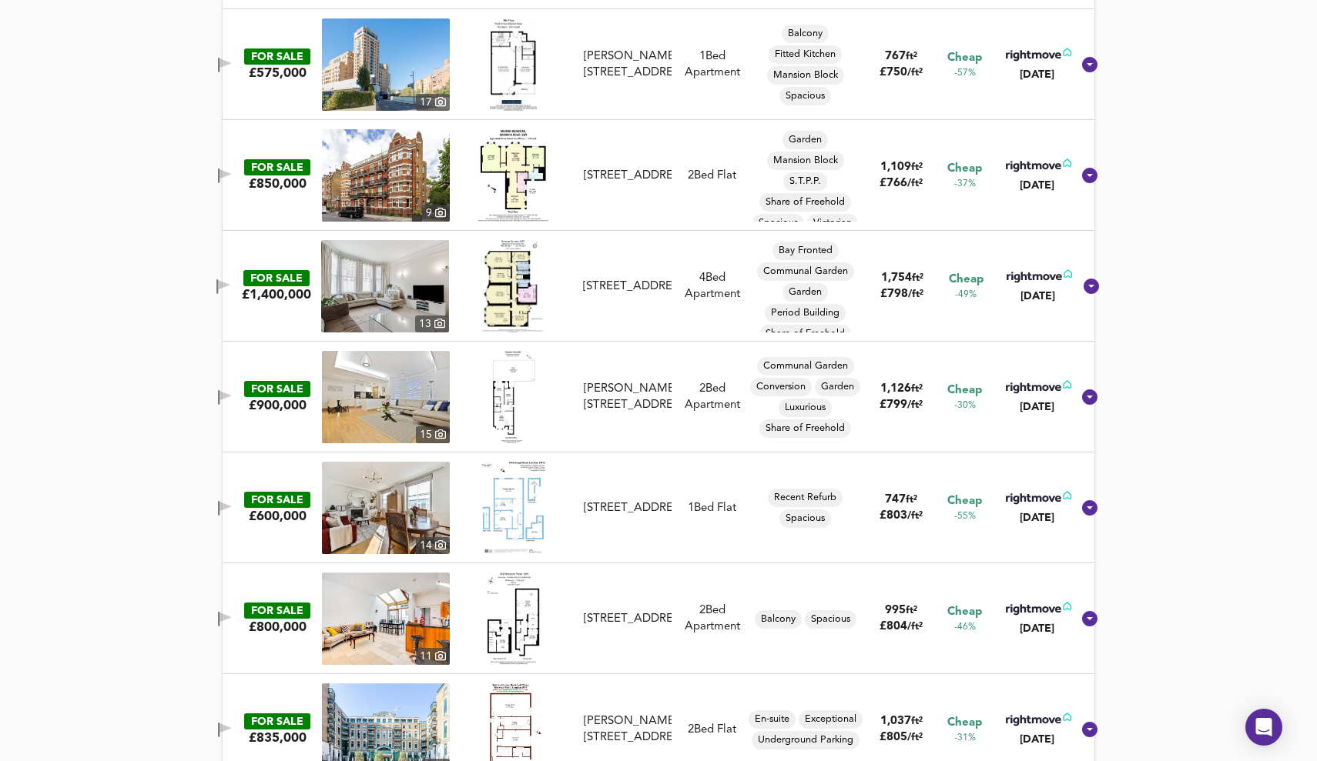
click at [379, 511] on img at bounding box center [386, 508] width 128 height 92
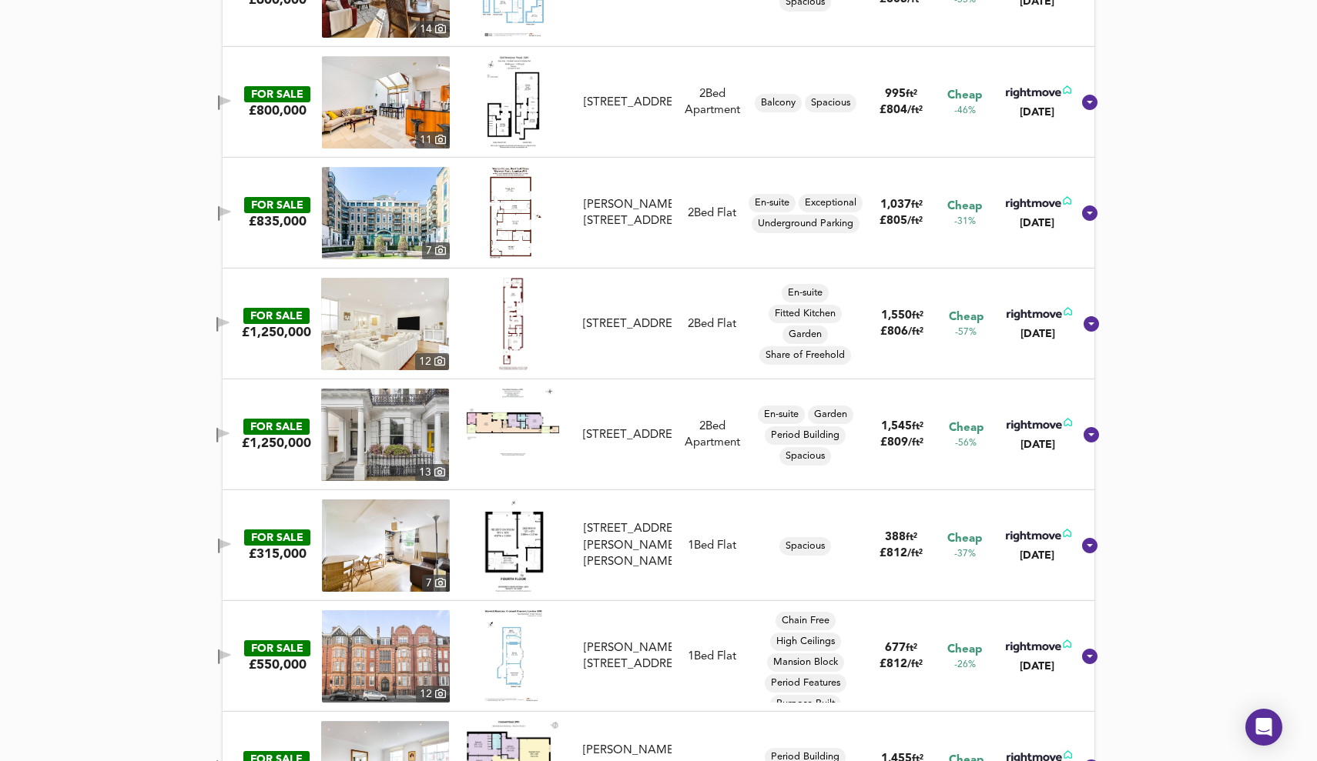
scroll to position [2438, 0]
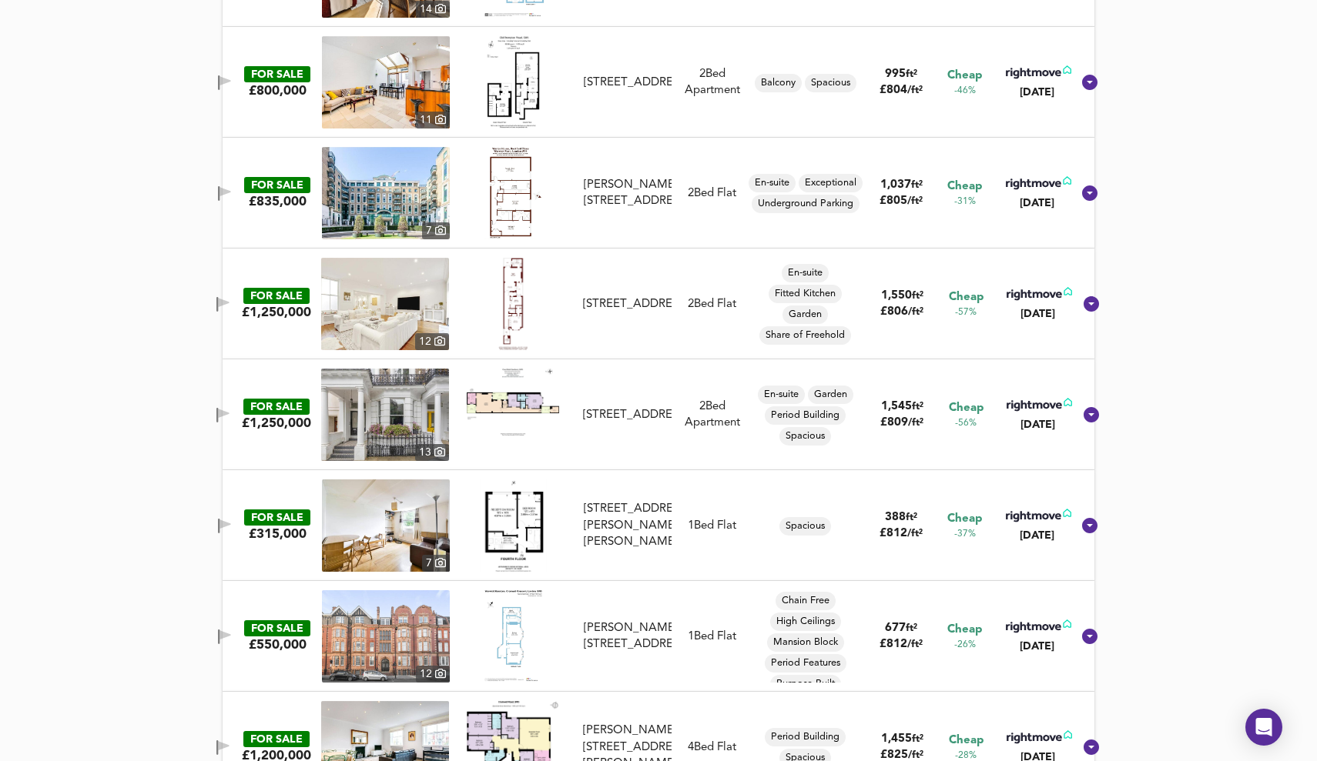
click at [417, 653] on img at bounding box center [386, 637] width 128 height 92
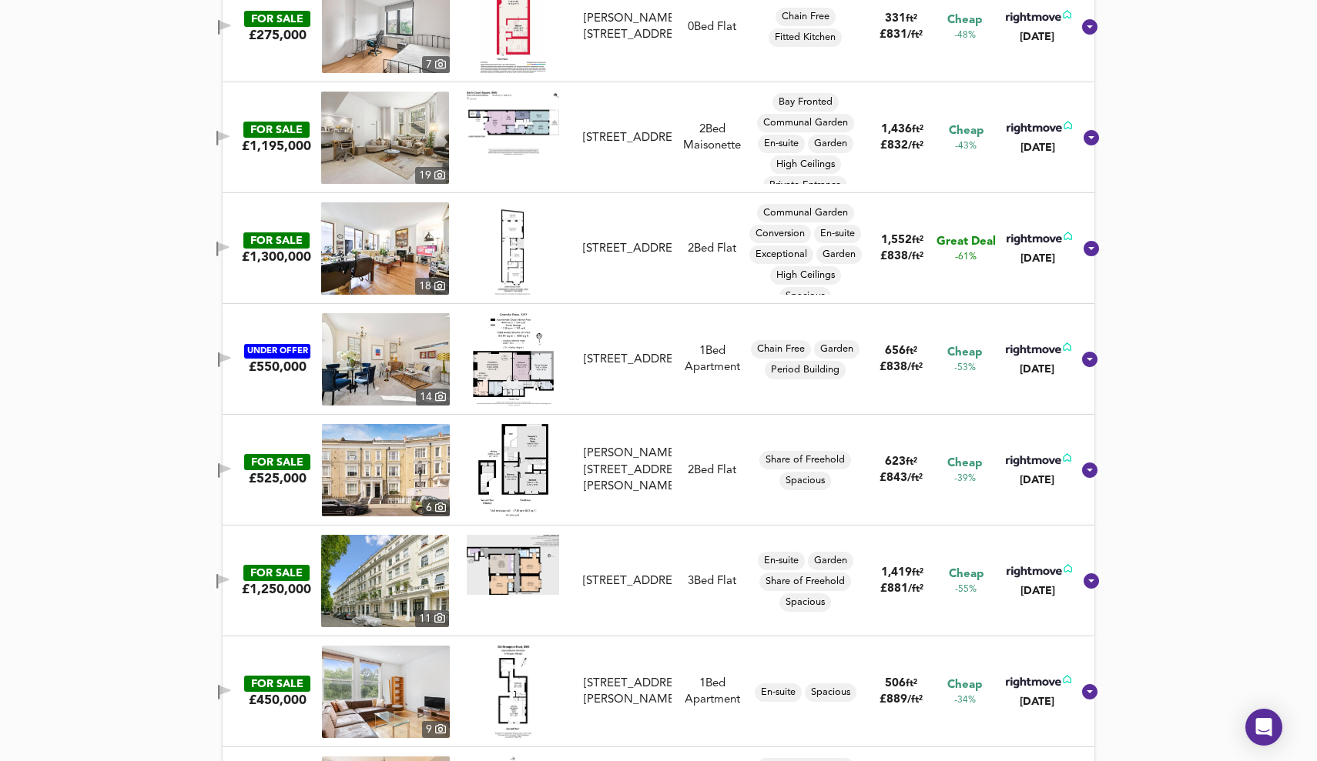
scroll to position [3271, 0]
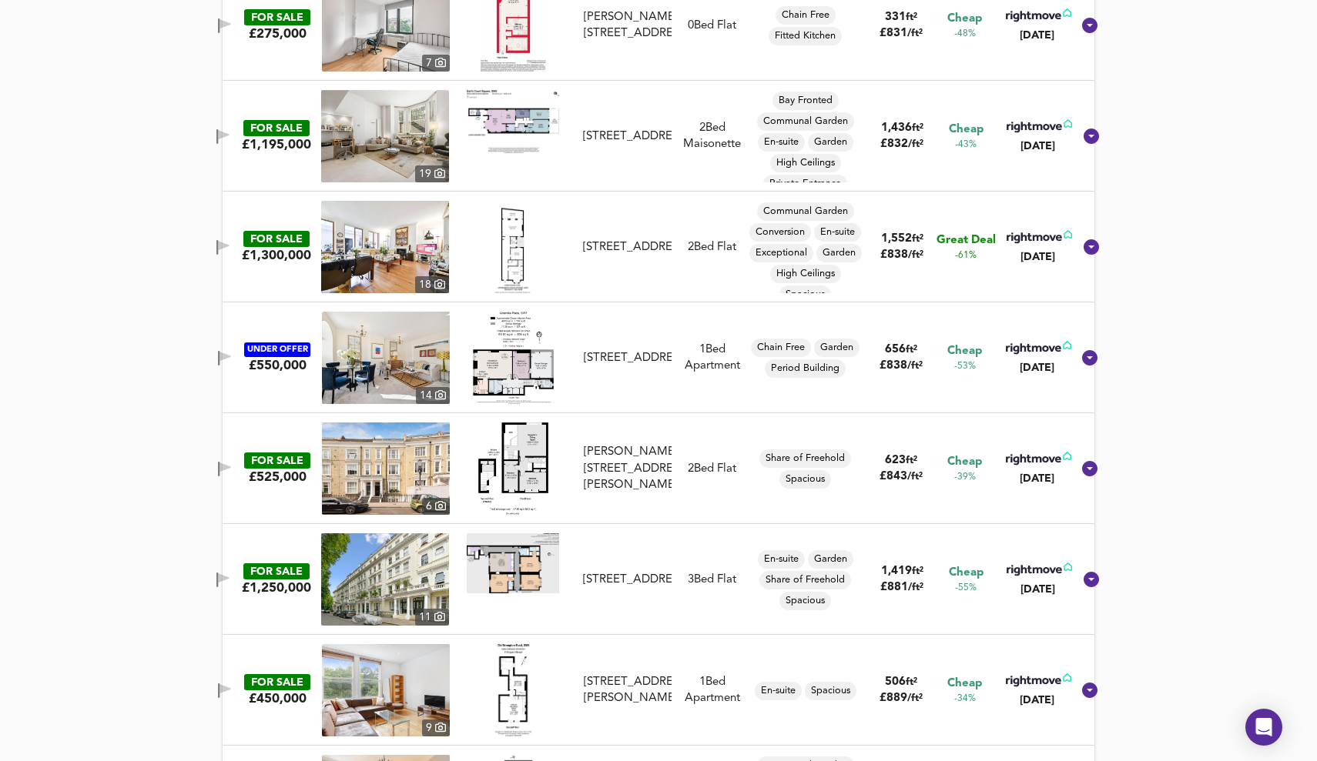
click at [422, 476] on img at bounding box center [386, 469] width 128 height 92
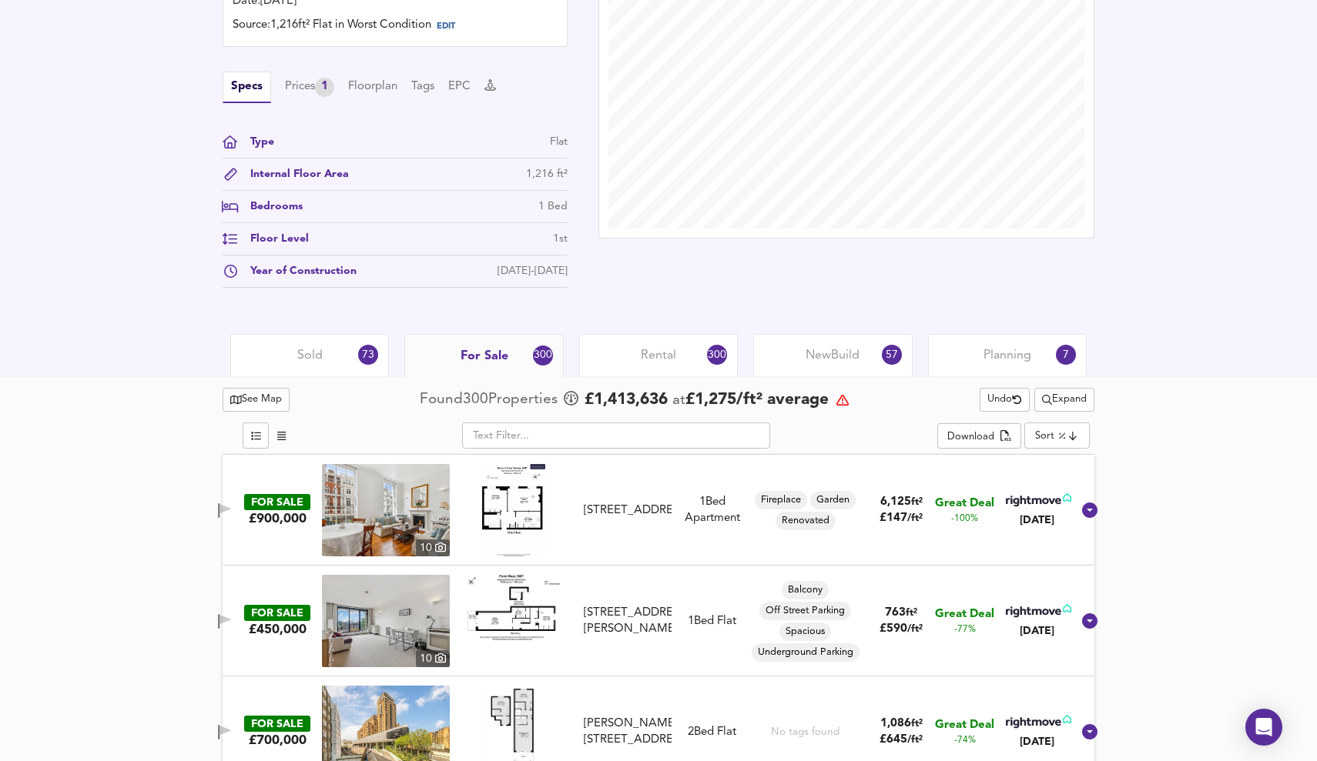
scroll to position [458, 0]
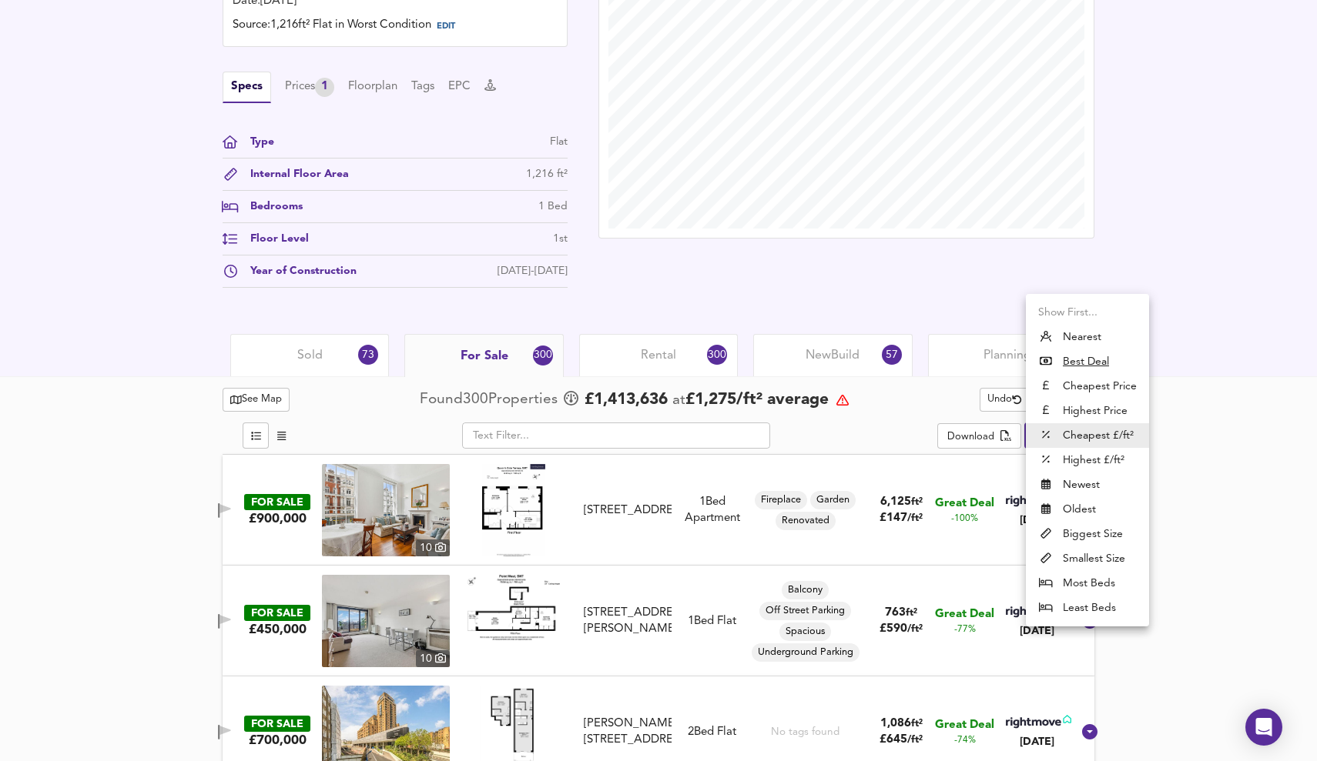
click at [1103, 384] on li "Cheapest Price" at bounding box center [1087, 386] width 123 height 25
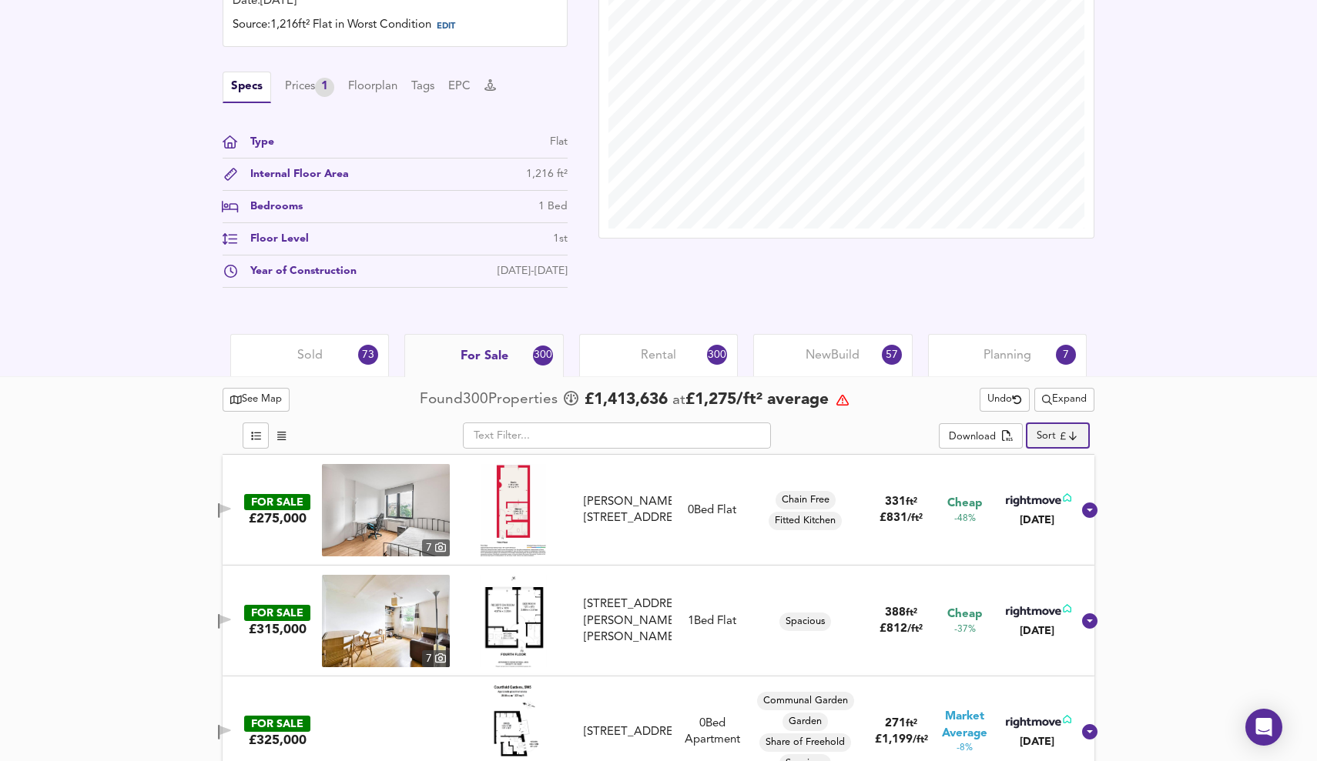
type input "cheapest"
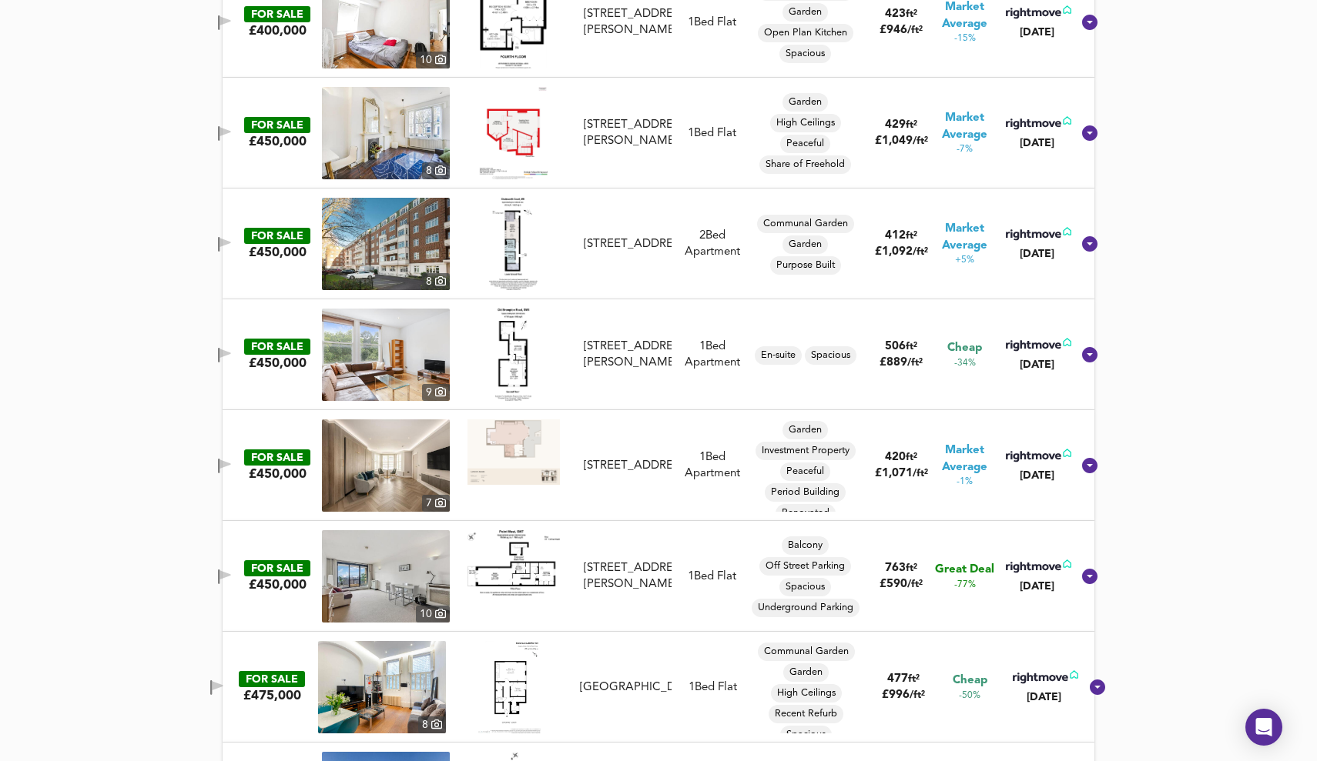
scroll to position [1946, 0]
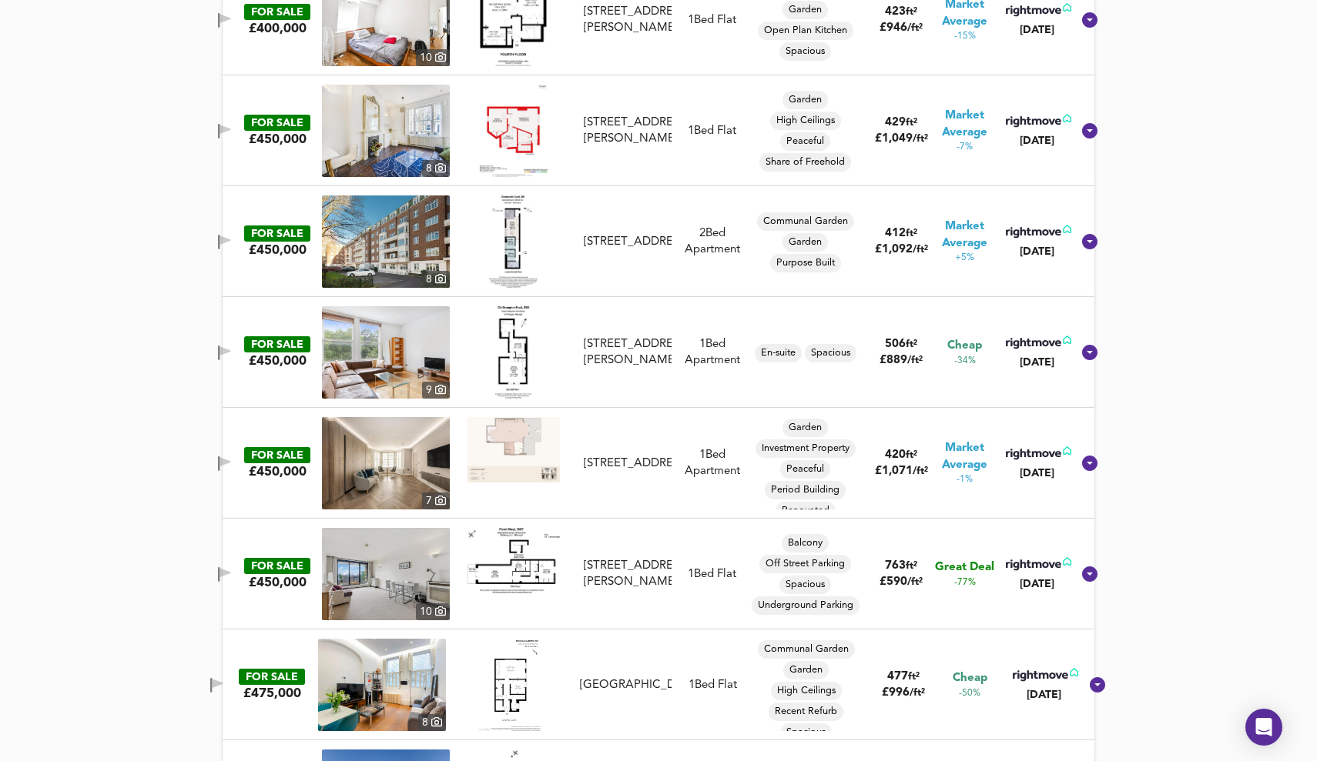
click at [460, 689] on div at bounding box center [510, 685] width 128 height 92
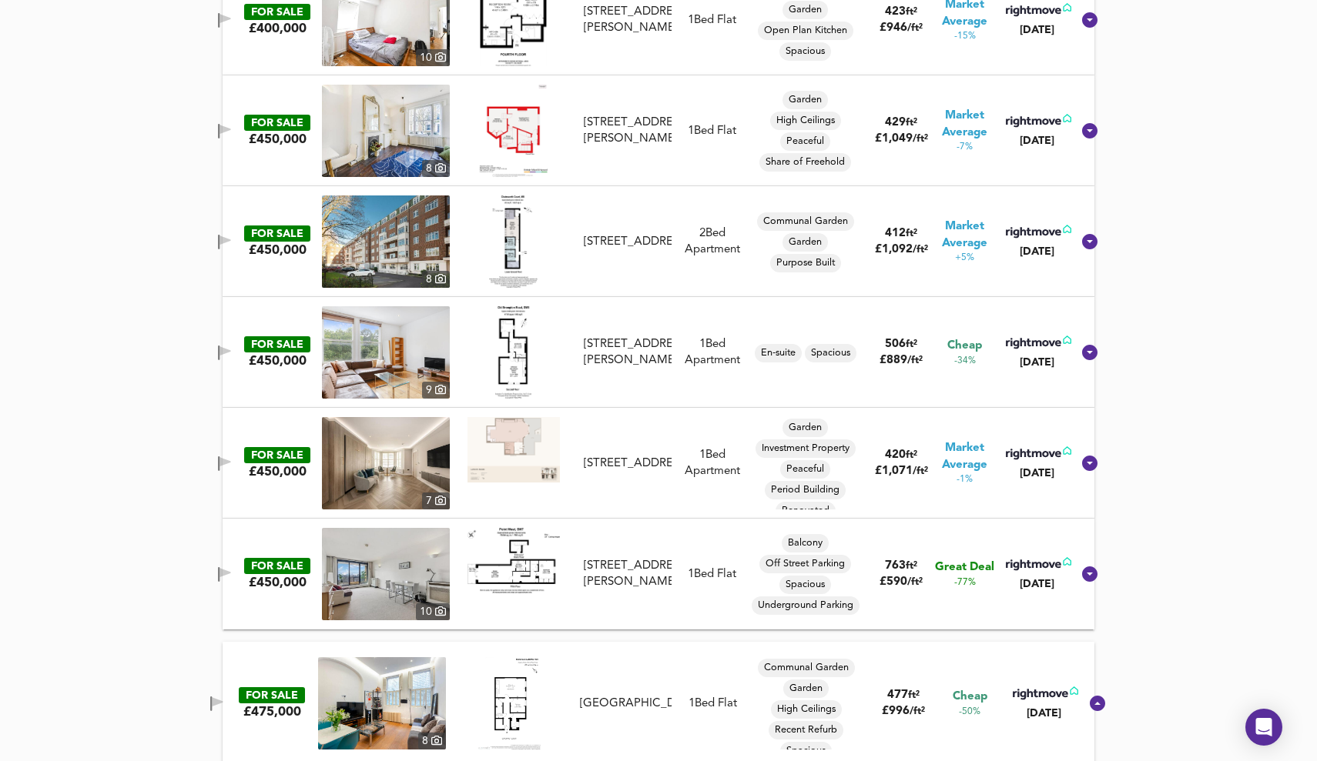
click at [413, 694] on img at bounding box center [382, 704] width 128 height 92
click at [377, 340] on img at bounding box center [386, 352] width 128 height 92
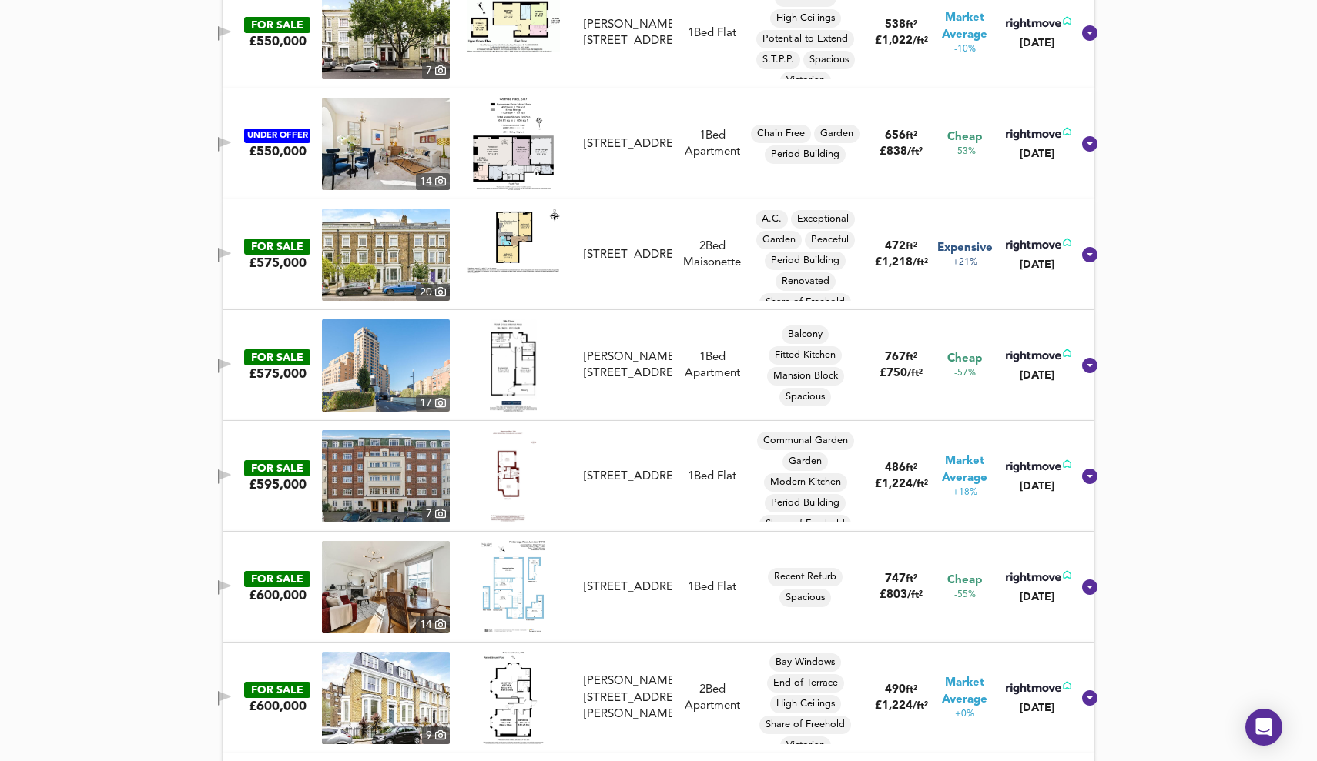
scroll to position [4034, 0]
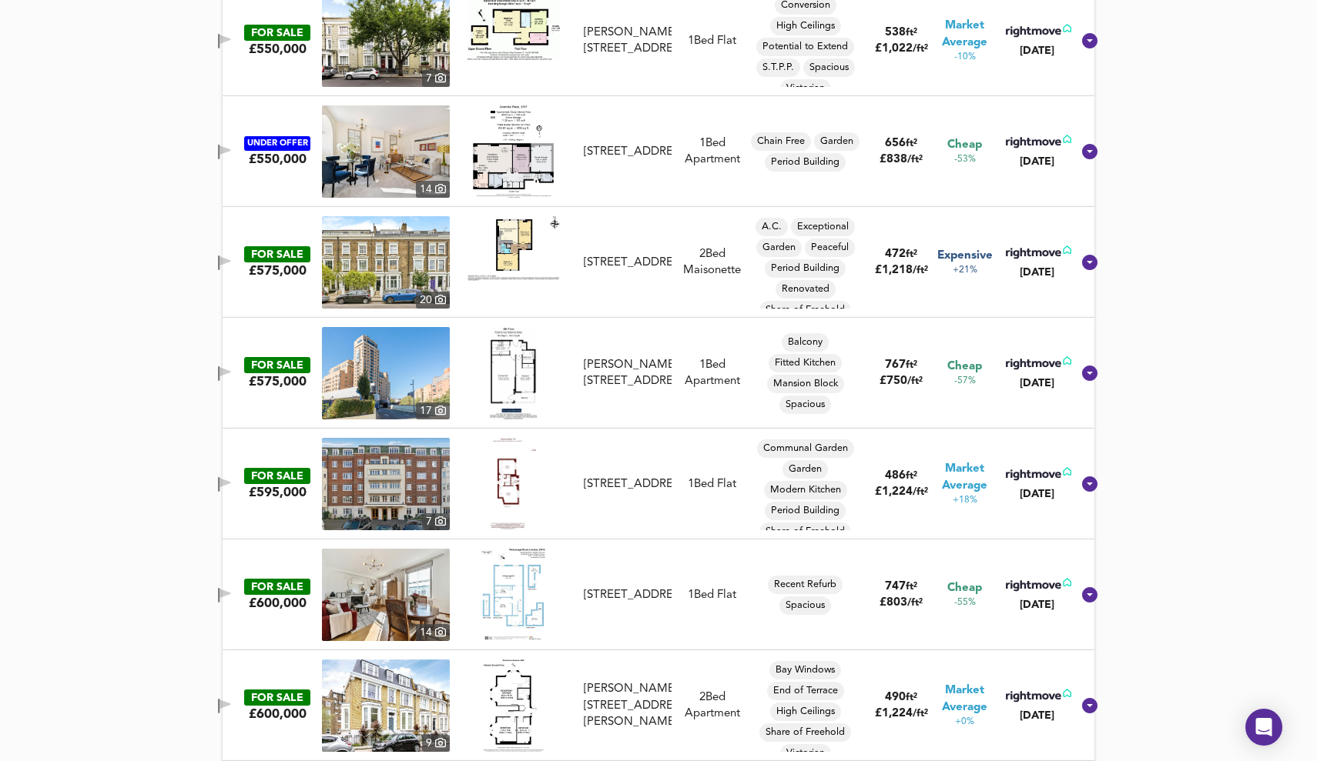
click at [524, 166] on img at bounding box center [513, 151] width 81 height 92
